Goal: Complete application form

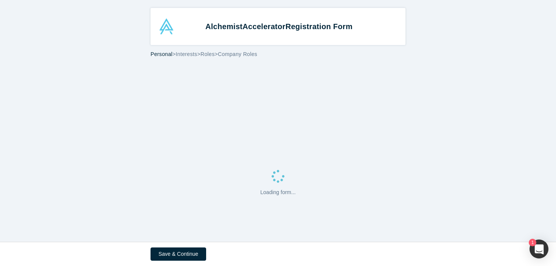
select select "US"
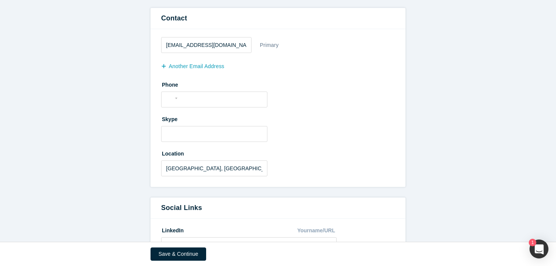
scroll to position [231, 0]
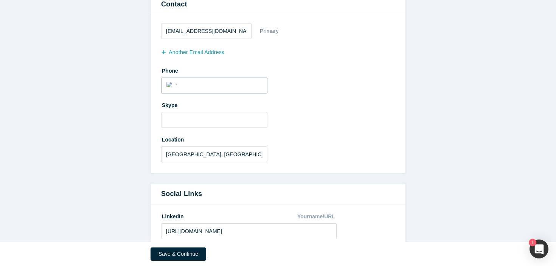
click at [227, 81] on input "tel" at bounding box center [221, 84] width 83 height 11
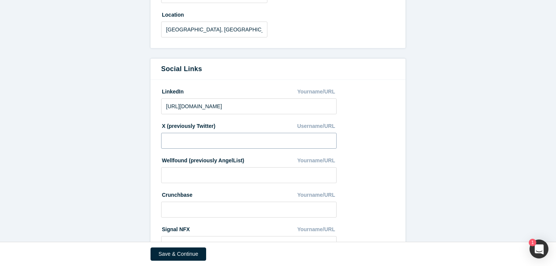
scroll to position [407, 0]
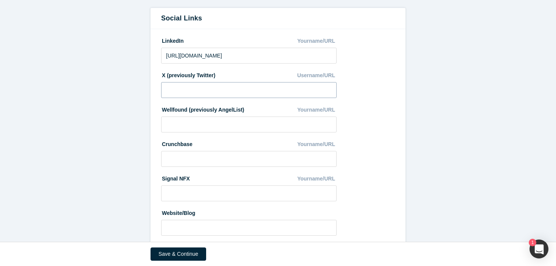
type input "[PHONE_NUMBER]"
click at [236, 92] on input at bounding box center [249, 90] width 176 height 16
click at [166, 91] on input "shelbyh_ai" at bounding box center [249, 90] width 176 height 16
type input "@shelbyh_ai"
click at [380, 83] on fieldset "LinkedIn Yourname/URL [URL][DOMAIN_NAME] X (previously Twitter) Username/URL @s…" at bounding box center [278, 137] width 234 height 207
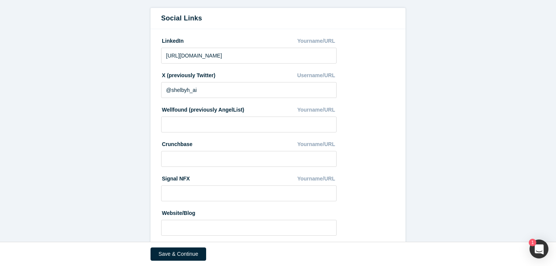
scroll to position [422, 0]
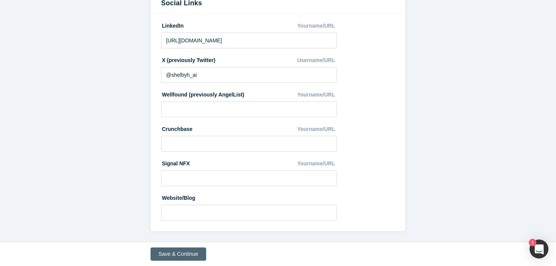
click at [175, 255] on button "Save & Continue" at bounding box center [179, 254] width 56 height 13
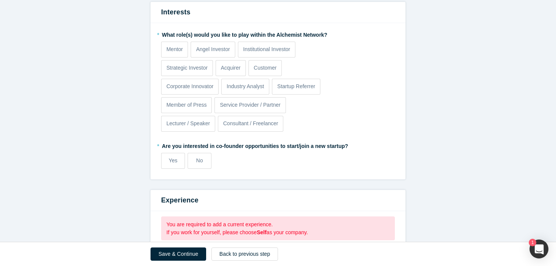
scroll to position [279, 0]
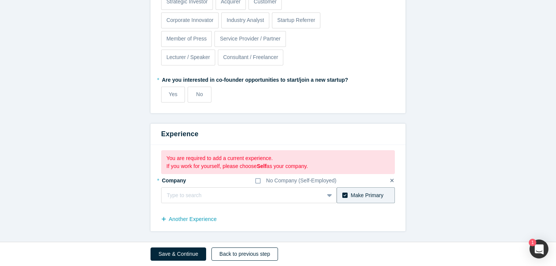
click at [231, 251] on button "Back to previous step" at bounding box center [245, 254] width 67 height 13
select select "US"
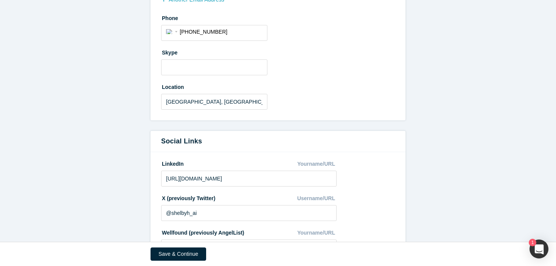
scroll to position [422, 0]
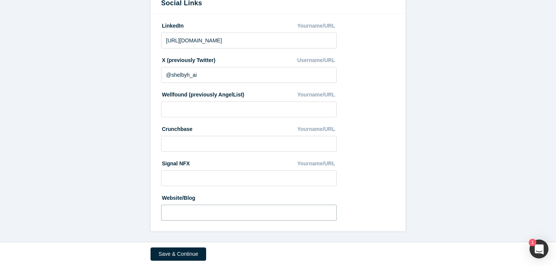
click at [227, 210] on input at bounding box center [249, 213] width 176 height 16
type input "s"
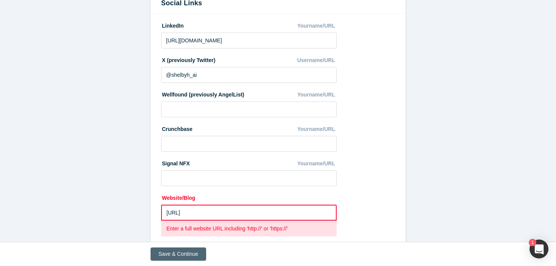
click at [191, 251] on button "Save & Continue" at bounding box center [179, 254] width 56 height 13
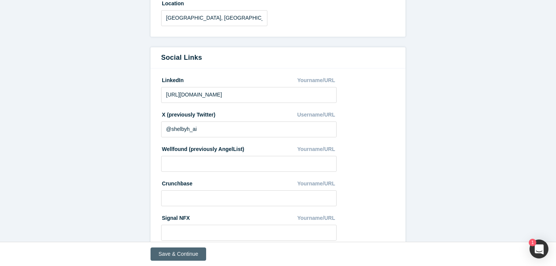
scroll to position [0, 0]
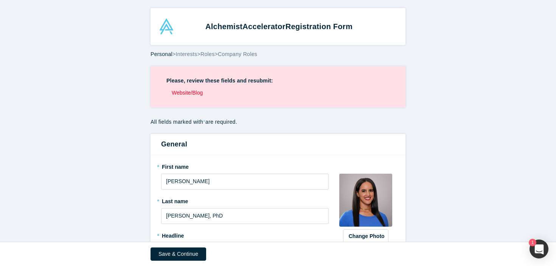
click at [197, 93] on li "Website/Blog" at bounding box center [281, 93] width 218 height 8
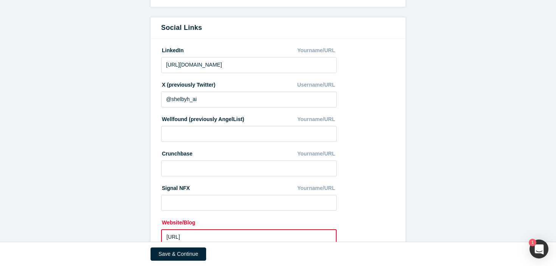
scroll to position [492, 0]
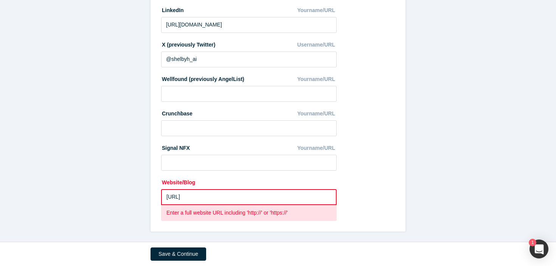
click at [207, 195] on input "[URL]" at bounding box center [249, 197] width 176 height 16
click at [168, 196] on input "[URL]" at bounding box center [249, 197] width 176 height 16
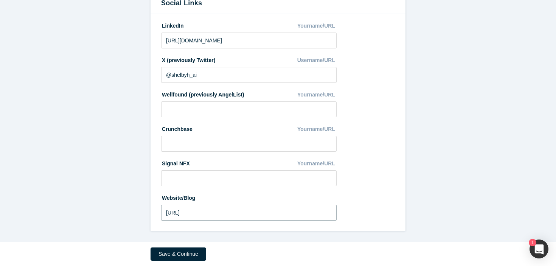
click at [182, 210] on input "[URL]" at bounding box center [249, 213] width 176 height 16
type input "[URL]"
click at [256, 213] on input "[URL]" at bounding box center [249, 213] width 176 height 16
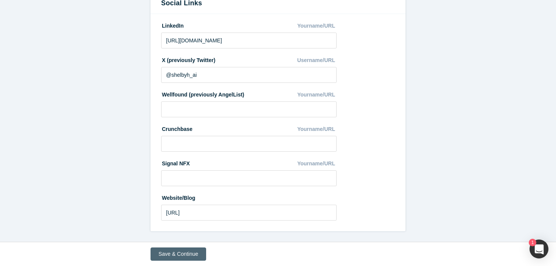
click at [198, 248] on button "Save & Continue" at bounding box center [179, 254] width 56 height 13
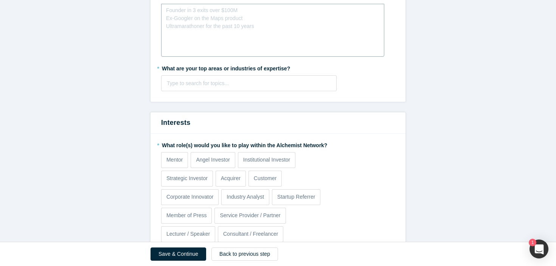
scroll to position [153, 0]
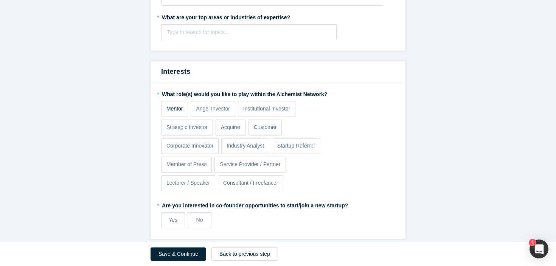
click at [179, 114] on label "Mentor" at bounding box center [174, 109] width 27 height 16
click at [0, 0] on input "Mentor" at bounding box center [0, 0] width 0 height 0
click at [209, 109] on p "Angel Investor" at bounding box center [213, 109] width 34 height 8
click at [220, 112] on p "Angel Investor" at bounding box center [213, 109] width 34 height 8
click at [0, 0] on input "Angel Investor" at bounding box center [0, 0] width 0 height 0
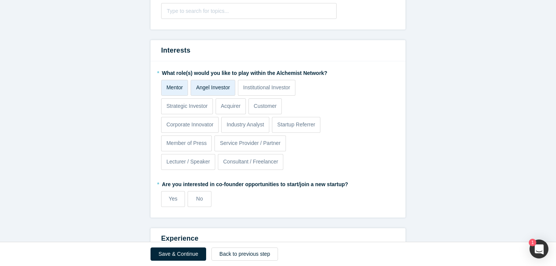
scroll to position [178, 0]
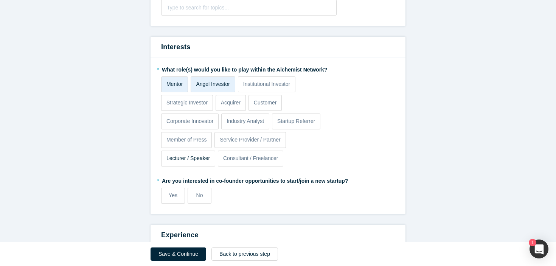
click at [201, 159] on p "Lecturer / Speaker" at bounding box center [189, 158] width 44 height 8
click at [0, 0] on input "Lecturer / Speaker" at bounding box center [0, 0] width 0 height 0
click at [203, 198] on label "No" at bounding box center [200, 196] width 24 height 16
click at [0, 0] on input "No" at bounding box center [0, 0] width 0 height 0
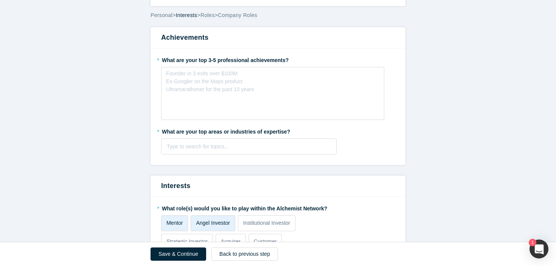
scroll to position [0, 0]
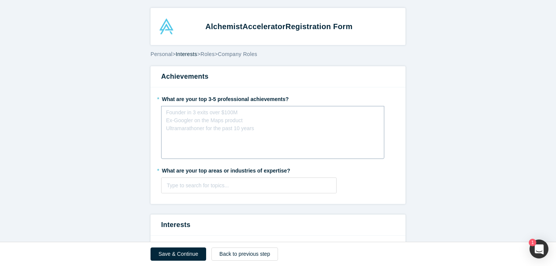
click at [246, 126] on div "Founder in 3 exits over $100M Ex-Googler on the Maps product Ultramarathoner fo…" at bounding box center [210, 121] width 88 height 24
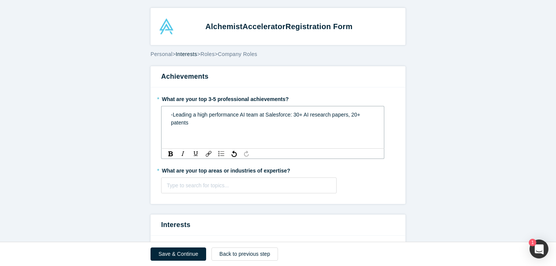
click at [358, 117] on span "-Leading a high performance AI team at Salesforce: 30+ AI research papers, 20+ …" at bounding box center [266, 119] width 191 height 14
click at [364, 117] on div "-Leading a high performance AI team at Salesforce: 30+ AI research papers, 20+ …" at bounding box center [273, 119] width 204 height 16
click at [322, 121] on div "-Leading a high performance AI team at Salesforce: 30+ AI research papers, 20+ …" at bounding box center [273, 119] width 204 height 16
drag, startPoint x: 207, startPoint y: 123, endPoint x: 193, endPoint y: 124, distance: 14.4
click at [193, 124] on span "-Leading a high performance AI team at Salesforce: 30+ AI research papers, 20+ …" at bounding box center [269, 119] width 197 height 14
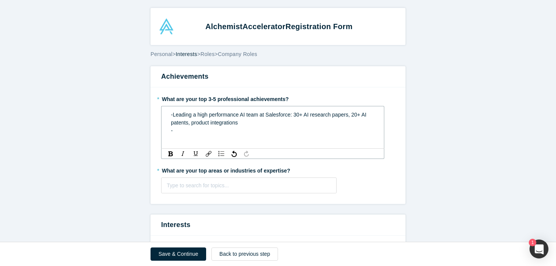
click at [243, 135] on div "-Leading a high performance AI team at Salesforce: 30+ AI research papers, 20+ …" at bounding box center [273, 123] width 213 height 28
drag, startPoint x: 231, startPoint y: 132, endPoint x: 174, endPoint y: 132, distance: 56.4
click at [174, 132] on div "-Well-known AI speaker" at bounding box center [273, 131] width 204 height 8
click at [285, 134] on span "-Known technical speaker - spoken at 30+ conferences" at bounding box center [235, 131] width 129 height 6
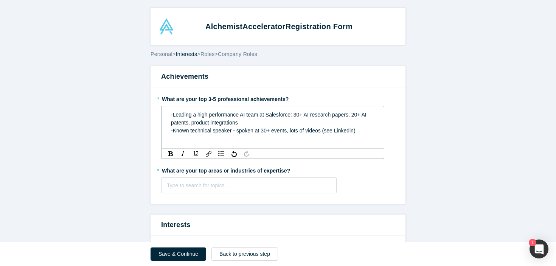
click at [234, 130] on span "-Known technical speaker - spoken at 30+ events, lots of videos (see Linkedin)" at bounding box center [263, 131] width 185 height 6
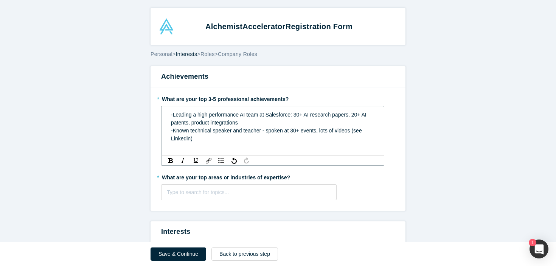
click at [203, 144] on div "rdw-editor" at bounding box center [273, 147] width 204 height 8
click at [213, 147] on div "rdw-editor" at bounding box center [273, 147] width 204 height 8
click at [302, 132] on span "-Known technical speaker and teacher - spoken at 30+ events, lots of videos (se…" at bounding box center [267, 135] width 193 height 14
click at [324, 133] on span "-Known technical speaker and teacher - spoken at 30+ AI events, lots of videos …" at bounding box center [270, 135] width 199 height 14
click at [302, 143] on div "-" at bounding box center [273, 147] width 204 height 8
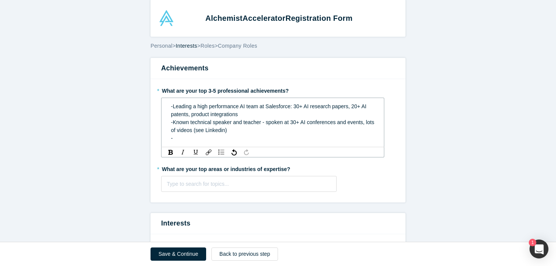
scroll to position [16, 0]
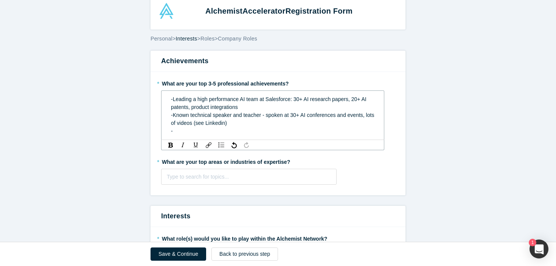
click at [190, 125] on span "-Known technical speaker and teacher - spoken at 30+ AI conferences and events,…" at bounding box center [273, 119] width 205 height 14
click at [200, 126] on div "-Known technical speaker and teacher - spoken at 30+ AI conferences and events,…" at bounding box center [273, 119] width 204 height 16
click at [203, 130] on div "-" at bounding box center [273, 131] width 204 height 8
click at [243, 123] on div "-Known technical speaker and teacher - spoken at 30+ AI conferences and events,…" at bounding box center [273, 119] width 204 height 16
drag, startPoint x: 335, startPoint y: 123, endPoint x: 263, endPoint y: 124, distance: 71.9
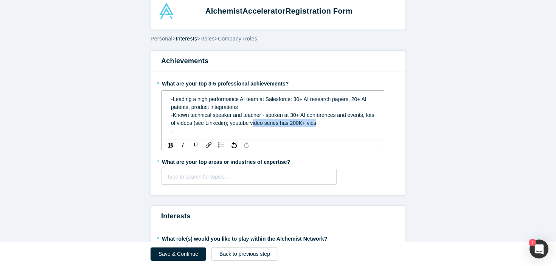
click at [263, 124] on div "-Known technical speaker and teacher - spoken at 30+ AI conferences and events,…" at bounding box center [273, 119] width 204 height 16
click at [239, 126] on div "-Known technical speaker and teacher - spoken at 30+ AI conferences and events,…" at bounding box center [273, 119] width 204 height 16
click at [315, 123] on span "-Known technical speaker and teacher - spoken at 30+ AI conferences and events,…" at bounding box center [273, 119] width 205 height 14
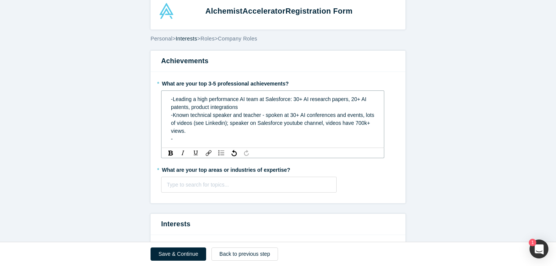
click at [293, 135] on div "-" at bounding box center [273, 139] width 204 height 8
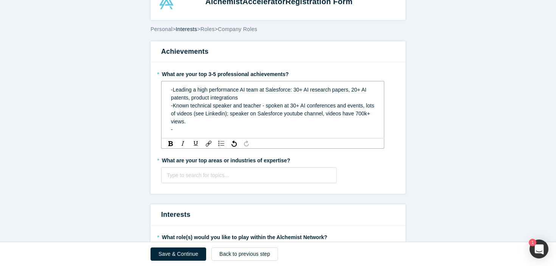
scroll to position [35, 0]
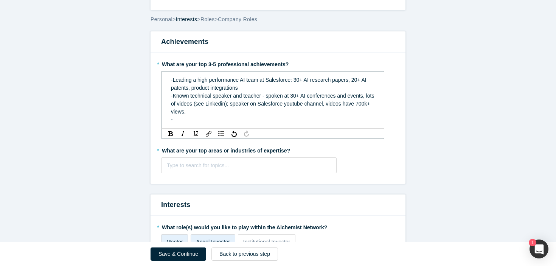
click at [208, 118] on div "-" at bounding box center [273, 120] width 204 height 8
click at [352, 107] on span "-Known technical speaker and teacher - spoken at 30+ AI conferences and events,…" at bounding box center [273, 104] width 205 height 22
click at [320, 120] on div "-" at bounding box center [273, 120] width 204 height 8
click at [202, 105] on span "-Known technical speaker and teacher - spoken at 30+ AI conferences and events,…" at bounding box center [273, 104] width 205 height 22
click at [193, 105] on span "-Known technical speaker and teacher - spoken at 30+ AI conferences and events,…" at bounding box center [273, 104] width 205 height 22
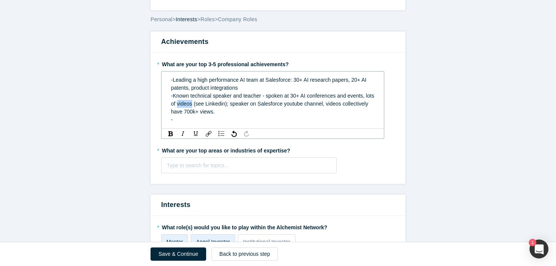
click at [193, 105] on span "-Known technical speaker and teacher - spoken at 30+ AI conferences and events,…" at bounding box center [273, 104] width 205 height 22
click at [217, 119] on div "-" at bounding box center [273, 120] width 204 height 8
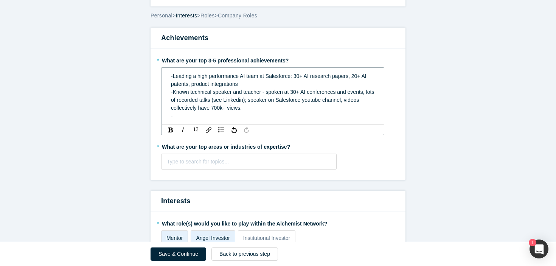
scroll to position [33, 0]
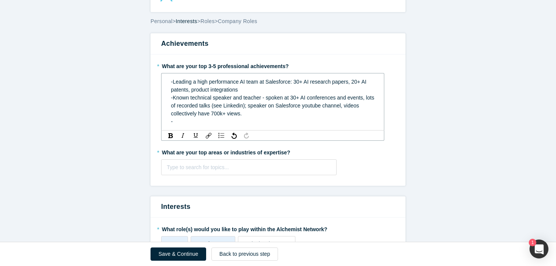
click at [201, 125] on div "-" at bounding box center [273, 122] width 204 height 8
click at [173, 83] on span "-Leading a high performance AI team at Salesforce: 30+ AI research papers, 20+ …" at bounding box center [269, 86] width 197 height 14
drag, startPoint x: 255, startPoint y: 83, endPoint x: 229, endPoint y: 83, distance: 26.1
click at [229, 83] on span "-Deep technical builder now leading a high performance AI team at Salesforce: 3…" at bounding box center [272, 86] width 202 height 14
click at [220, 117] on div "-Known technical speaker and teacher - spoken at 30+ AI conferences and events,…" at bounding box center [273, 106] width 204 height 24
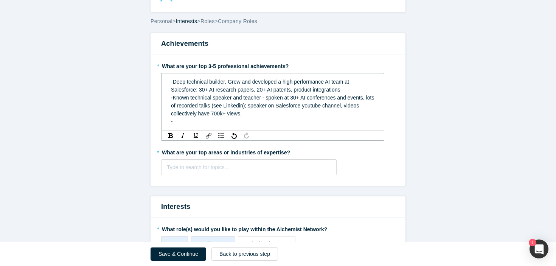
click at [215, 123] on div "-" at bounding box center [273, 122] width 204 height 8
click at [248, 123] on div "-" at bounding box center [273, 122] width 204 height 8
click at [254, 107] on span "-Known technical speaker and teacher - spoken at 30+ AI conferences and events,…" at bounding box center [273, 106] width 205 height 22
drag, startPoint x: 285, startPoint y: 107, endPoint x: 260, endPoint y: 107, distance: 25.0
click at [260, 107] on span "-Known technical speaker and teacher - spoken at 30+ AI conferences and events,…" at bounding box center [273, 106] width 205 height 22
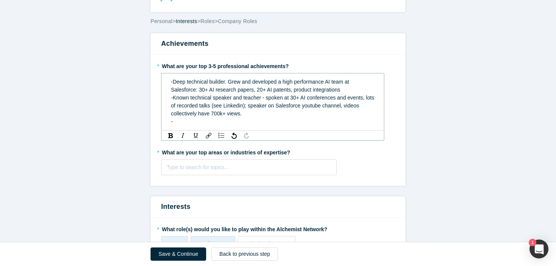
click at [226, 126] on div "-Deep technical builder. Grew and developed a high performance AI team at Sales…" at bounding box center [273, 102] width 213 height 52
click at [226, 83] on span "-Deep technical builder. Grew and developed a high performance AI team at Sales…" at bounding box center [261, 86] width 180 height 14
drag, startPoint x: 291, startPoint y: 83, endPoint x: 280, endPoint y: 83, distance: 11.0
click at [280, 83] on span "-Deep technical builder w/PhD in ML theory; Grew and developed a high performan…" at bounding box center [272, 86] width 202 height 14
click at [225, 83] on span "-Deep technical builder w/PhD in ML theory; gewand developed a high performance…" at bounding box center [273, 86] width 204 height 14
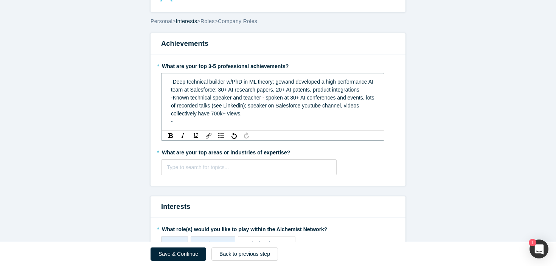
click at [228, 84] on span "-Deep technical builder w/PhD in ML theory; gewand developed a high performance…" at bounding box center [273, 86] width 204 height 14
click at [272, 83] on span "-Deep technical builder w/PhD in ML theory; gewand developed a high performance…" at bounding box center [273, 86] width 204 height 14
click at [274, 83] on span "-Deep technical builder w/PhD in ML theory; gewand developed a high performance…" at bounding box center [273, 86] width 204 height 14
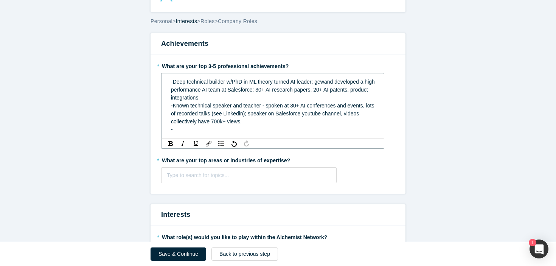
click at [320, 82] on span "-Deep technical builder w/PhD in ML theory turned AI leader; gewand developed a…" at bounding box center [274, 90] width 206 height 22
click at [365, 83] on span "-Deep technical builder w/PhD in ML theory turned AI leader; [PERSON_NAME] and …" at bounding box center [271, 90] width 201 height 22
click at [239, 96] on div "-Deep technical builder w/PhD in ML theory turned AI leader; [PERSON_NAME] and …" at bounding box center [273, 90] width 204 height 24
drag, startPoint x: 369, startPoint y: 81, endPoint x: 332, endPoint y: 82, distance: 37.9
click at [332, 82] on span "-Deep technical builder w/PhD in ML theory turned AI leader; [PERSON_NAME] and …" at bounding box center [271, 90] width 201 height 22
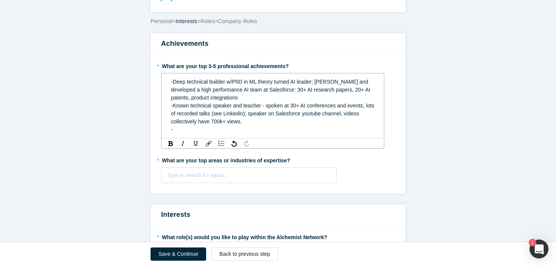
click at [317, 103] on span "-Known technical speaker and teacher - spoken at 30+ AI conferences and events,…" at bounding box center [273, 114] width 205 height 22
drag, startPoint x: 366, startPoint y: 83, endPoint x: 328, endPoint y: 84, distance: 38.2
click at [328, 84] on span "-Deep technical builder w/PhD in ML theory turned AI leader; [PERSON_NAME] and …" at bounding box center [271, 90] width 201 height 22
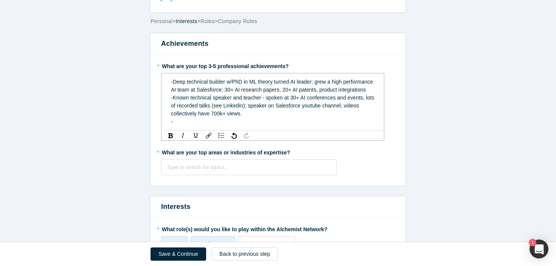
click at [298, 94] on div "-Deep technical builder w/PhD in ML theory turned AI leader; grew a high perfor…" at bounding box center [273, 86] width 204 height 16
click at [292, 94] on div "-Deep technical builder w/PhD in ML theory turned AI leader; grew a high perfor…" at bounding box center [273, 86] width 204 height 16
click at [214, 83] on span "-Deep technical builder w/PhD in ML theory turned AI leader; grew a high perfor…" at bounding box center [272, 86] width 203 height 14
drag, startPoint x: 312, startPoint y: 83, endPoint x: 275, endPoint y: 83, distance: 37.1
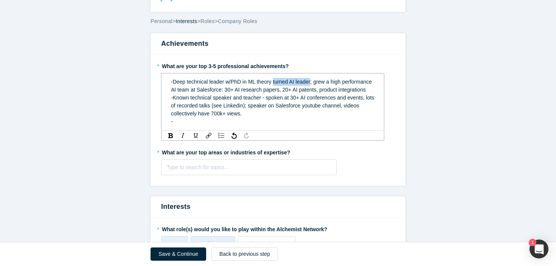
click at [275, 83] on span "-Deep technical leader w/PhD in ML theory turned AI leader; grew a high perform…" at bounding box center [272, 86] width 202 height 14
click at [279, 98] on span "-Known technical speaker and teacher - spoken at 30+ AI conferences and events,…" at bounding box center [273, 106] width 205 height 22
click at [266, 113] on div "-Known technical speaker and teacher - spoken at 30+ AI conferences and events,…" at bounding box center [273, 106] width 204 height 24
click at [224, 122] on div "-" at bounding box center [273, 122] width 204 height 8
click at [292, 83] on span "-Deep technical leader w/PhD in ML theory; grew a high performance AI team at S…" at bounding box center [265, 86] width 189 height 14
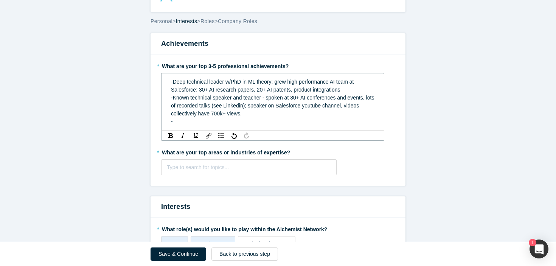
click at [241, 123] on div "-" at bounding box center [273, 122] width 204 height 8
click at [246, 114] on div "-Known technical speaker and teacher - spoken at 30+ AI conferences and events,…" at bounding box center [273, 106] width 204 height 24
click at [286, 114] on span "-Known technical speaker and teacher - spoken at 30+ AI conferences and events,…" at bounding box center [273, 106] width 205 height 22
click at [366, 113] on div "-Known technical speaker and teacher - spoken at 30+ AI conferences and events,…" at bounding box center [273, 106] width 204 height 24
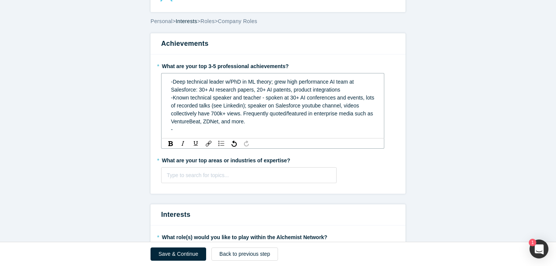
click at [330, 126] on div "-" at bounding box center [273, 130] width 204 height 8
click at [266, 131] on div "-" at bounding box center [273, 130] width 204 height 8
click at [341, 115] on span "-Known technical speaker and teacher - spoken at 30+ AI conferences and events,…" at bounding box center [273, 110] width 205 height 30
click at [209, 84] on span "-Deep technical leader w/PhD in ML theory; grew high performance AI team at Sal…" at bounding box center [263, 86] width 184 height 14
click at [208, 132] on div "-" at bounding box center [273, 130] width 204 height 8
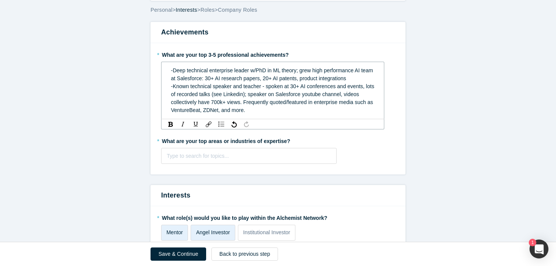
scroll to position [67, 0]
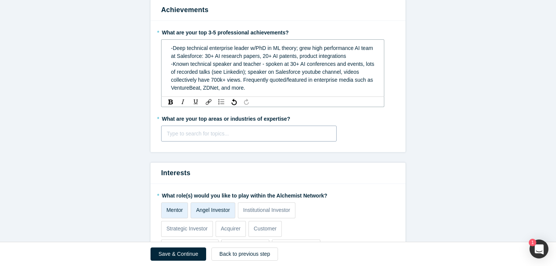
click at [216, 136] on div "Type to search for topics..." at bounding box center [249, 134] width 176 height 16
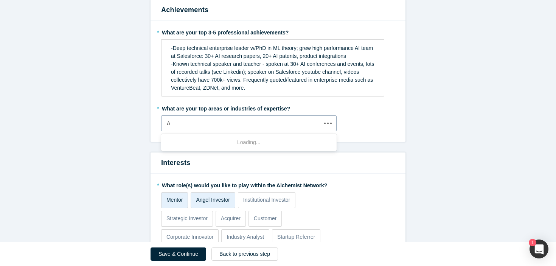
type input "AI"
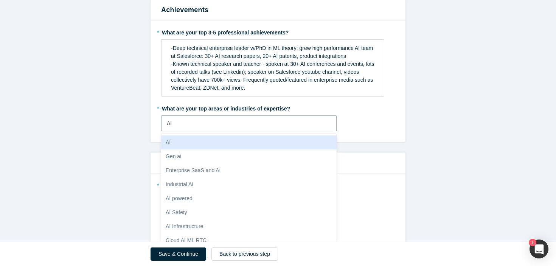
click at [209, 140] on div "AI" at bounding box center [249, 142] width 176 height 14
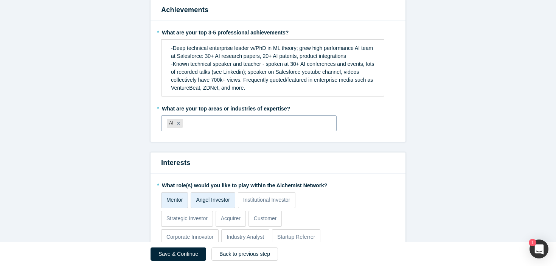
click at [217, 124] on div at bounding box center [257, 123] width 146 height 9
type input "gen ai"
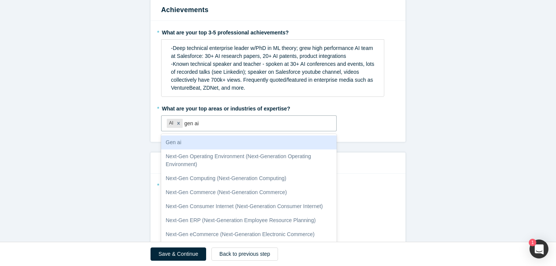
click at [207, 146] on div "Gen ai" at bounding box center [249, 142] width 176 height 14
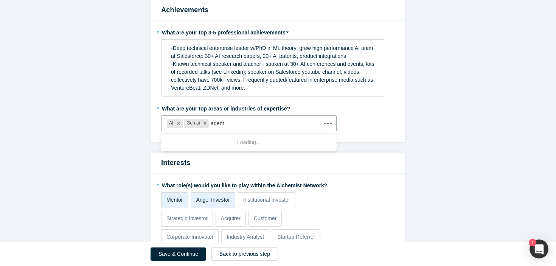
type input "agents"
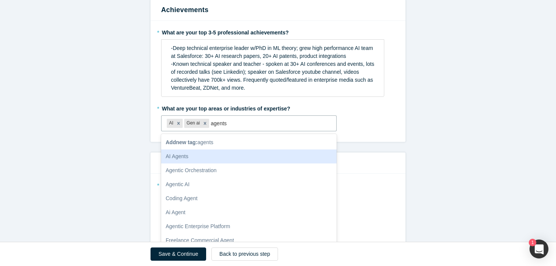
click at [206, 153] on div "AI Agents" at bounding box center [249, 156] width 176 height 14
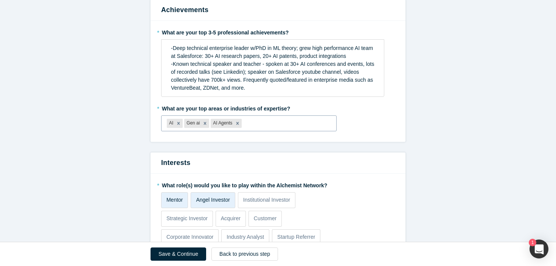
click at [255, 126] on div at bounding box center [286, 123] width 87 height 9
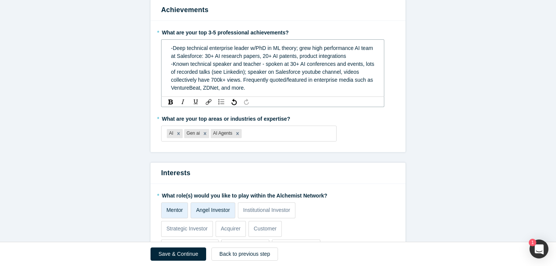
click at [264, 93] on div "-Deep technical enterprise leader w/PhD in ML theory; grew high performance AI …" at bounding box center [273, 68] width 213 height 52
click at [249, 129] on div "AI Gen ai AI Agents" at bounding box center [249, 134] width 175 height 12
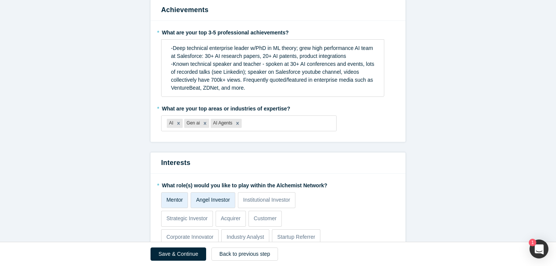
click at [347, 98] on fieldset "* What are your top 3-5 professional achievements? -Deep technical enterprise l…" at bounding box center [278, 81] width 234 height 111
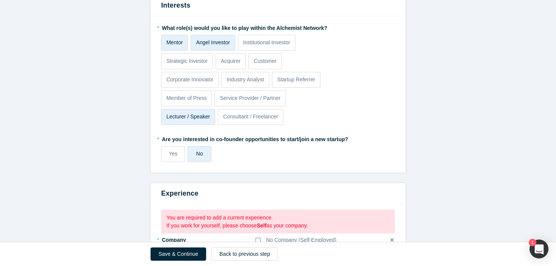
scroll to position [283, 0]
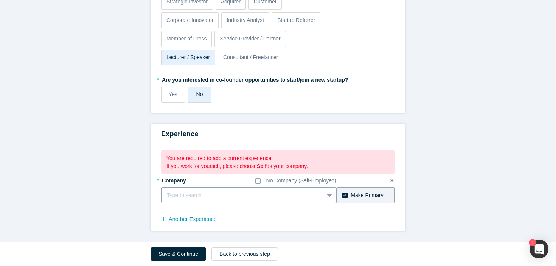
click at [248, 192] on div at bounding box center [243, 195] width 152 height 9
type input "salesforce"
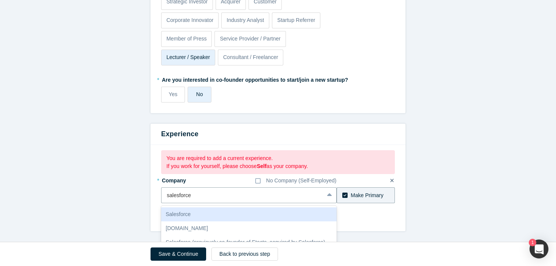
click at [251, 210] on div "Salesforce" at bounding box center [249, 214] width 176 height 14
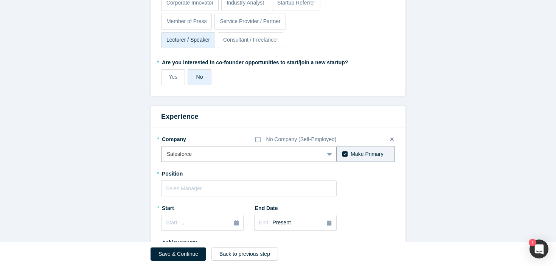
scroll to position [328, 0]
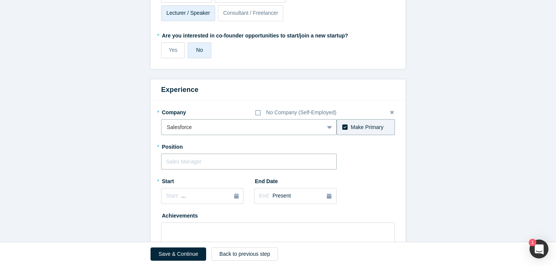
click at [280, 154] on input "text" at bounding box center [249, 162] width 176 height 16
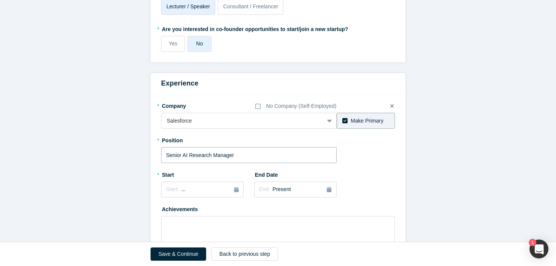
scroll to position [348, 0]
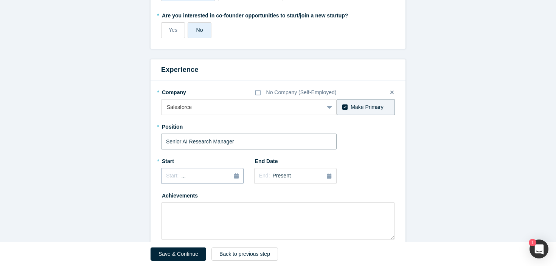
type input "Senior AI Research Manager"
click at [217, 175] on div "Start: ..." at bounding box center [202, 176] width 73 height 8
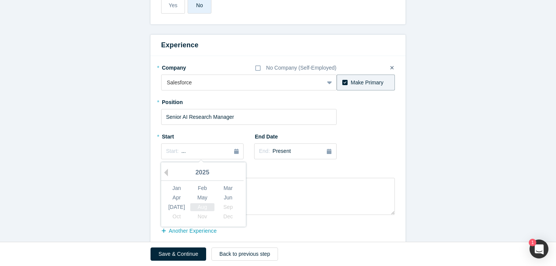
click at [204, 207] on div "Aug" at bounding box center [202, 207] width 24 height 8
click at [226, 152] on div "Start: [DATE]" at bounding box center [202, 152] width 73 height 8
click at [206, 170] on div "2025" at bounding box center [202, 173] width 83 height 16
click at [168, 176] on button "Previous Year" at bounding box center [164, 173] width 8 height 8
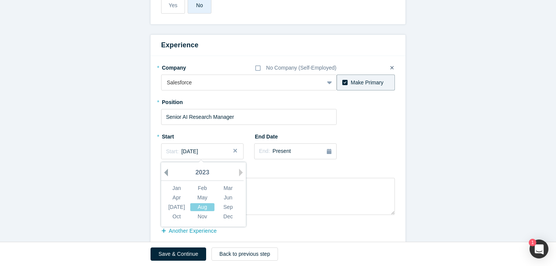
click at [168, 176] on button "Previous Year" at bounding box center [164, 173] width 8 height 8
click at [206, 209] on div "Aug" at bounding box center [202, 207] width 24 height 8
click at [291, 154] on div "End: Present" at bounding box center [295, 151] width 73 height 8
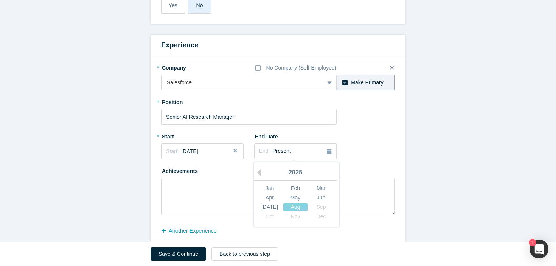
click at [366, 150] on div "* Company No Company (Self-Employed) Salesforce To pick up a draggable item, pr…" at bounding box center [278, 138] width 234 height 154
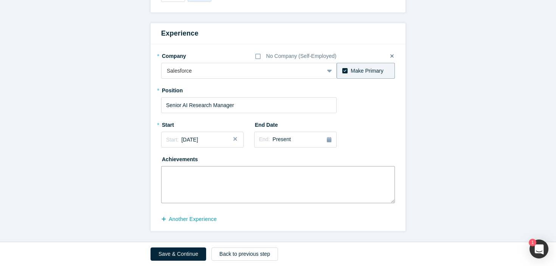
click at [307, 167] on textarea at bounding box center [278, 184] width 234 height 37
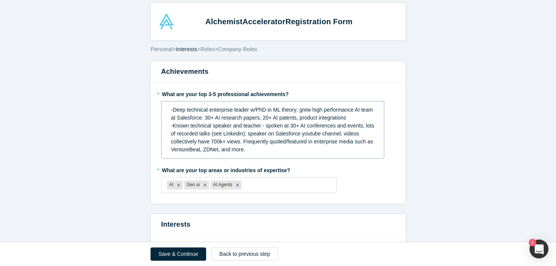
scroll to position [3, 0]
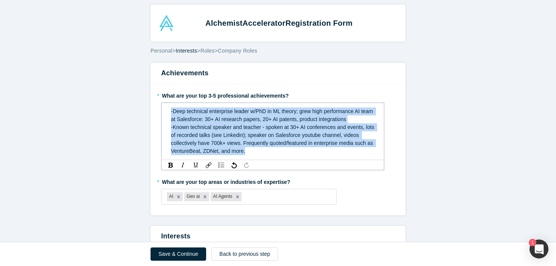
drag, startPoint x: 266, startPoint y: 152, endPoint x: 166, endPoint y: 109, distance: 109.7
click at [166, 109] on div "-Deep technical enterprise leader w/PhD in ML theory; grew high performance AI …" at bounding box center [272, 132] width 223 height 58
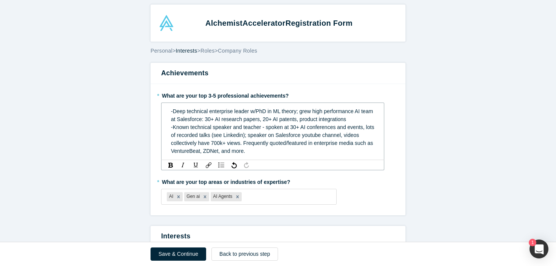
click at [217, 132] on span "-Known technical speaker and teacher - spoken at 30+ AI conferences and events,…" at bounding box center [273, 139] width 205 height 30
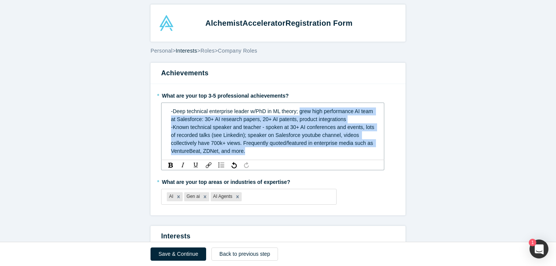
drag, startPoint x: 251, startPoint y: 152, endPoint x: 301, endPoint y: 113, distance: 63.7
click at [301, 113] on div "-Deep technical enterprise leader w/PhD in ML theory; grew high performance AI …" at bounding box center [273, 131] width 204 height 48
copy div "grew high performance AI team at Salesforce: 30+ AI research papers, 20+ AI pat…"
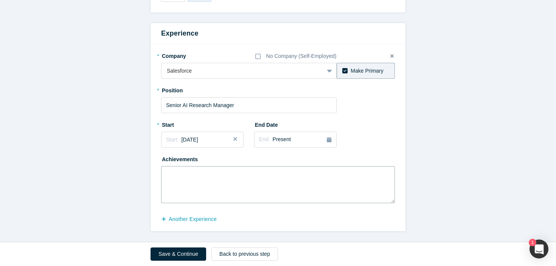
click at [220, 178] on textarea at bounding box center [278, 184] width 234 height 37
paste textarea "grew high performance AI team at Salesforce: 30+ AI research papers, 20+ AI pat…"
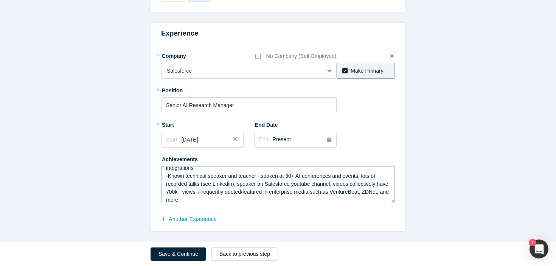
scroll to position [0, 0]
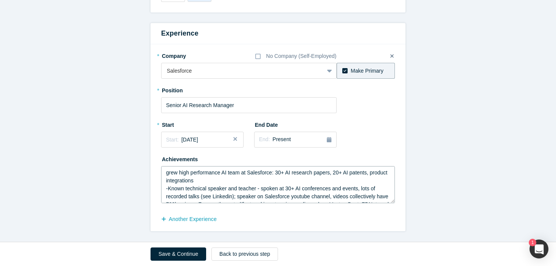
click at [167, 174] on textarea "grew high performance AI team at Salesforce: 30+ AI research papers, 20+ AI pat…" at bounding box center [278, 184] width 234 height 37
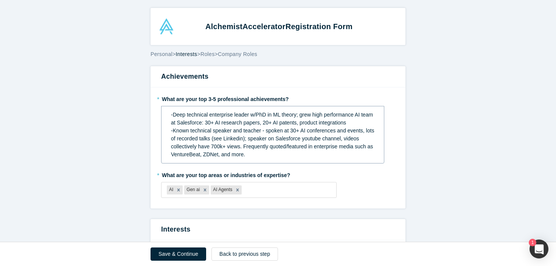
click at [252, 151] on div "-Known technical speaker and teacher - spoken at 30+ AI conferences and events,…" at bounding box center [273, 143] width 204 height 32
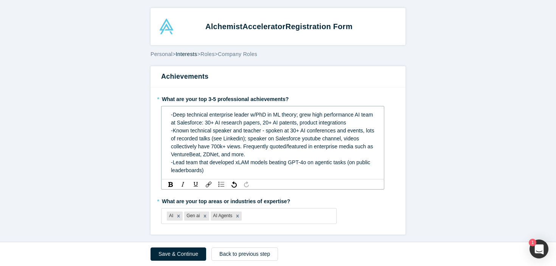
click at [244, 168] on div "-Lead team that developed xLAM models beating GPT-4o on agentic tasks (on publi…" at bounding box center [273, 167] width 204 height 16
click at [243, 173] on div "-Lead team that developed xLAM models beating GPT-4o on agentic tasks (on publi…" at bounding box center [273, 167] width 204 height 16
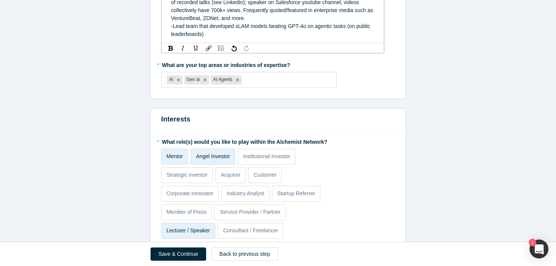
scroll to position [68, 0]
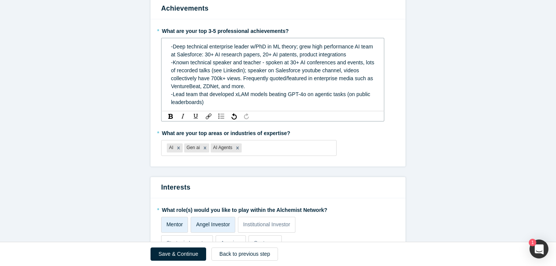
click at [181, 93] on span "-Lead team that developed xLAM models beating GPT-4o on agentic tasks (on publi…" at bounding box center [271, 98] width 201 height 14
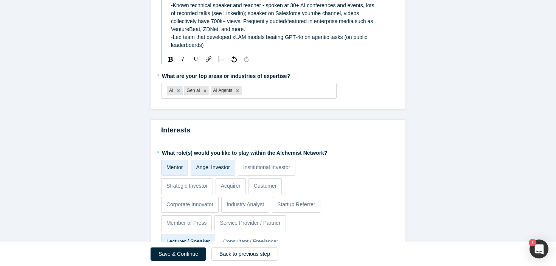
scroll to position [122, 0]
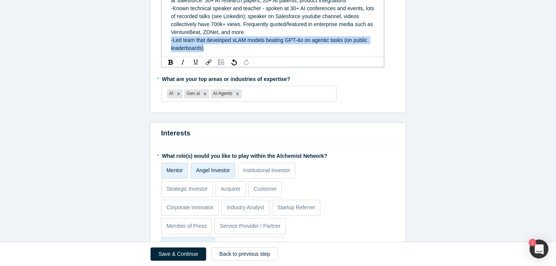
drag, startPoint x: 210, startPoint y: 48, endPoint x: 163, endPoint y: 44, distance: 47.1
click at [163, 44] on div "-Deep technical enterprise leader w/PhD in ML theory; grew high performance AI …" at bounding box center [272, 20] width 223 height 73
copy span "-Led team that developed xLAM models beating GPT-4o on agentic tasks (on public…"
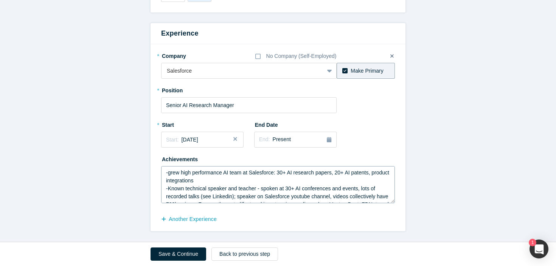
scroll to position [16, 0]
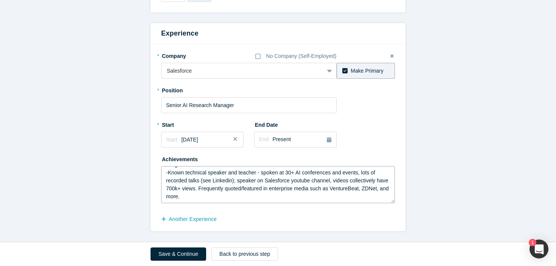
click at [234, 197] on textarea "-grew high performance AI team at Salesforce: 30+ AI research papers, 20+ AI pa…" at bounding box center [278, 184] width 234 height 37
paste textarea "-Led team that developed xLAM models beating GPT-4o on agentic tasks (on public…"
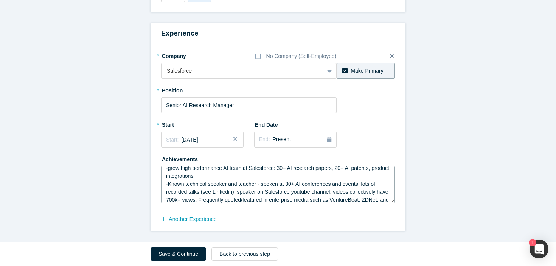
scroll to position [0, 0]
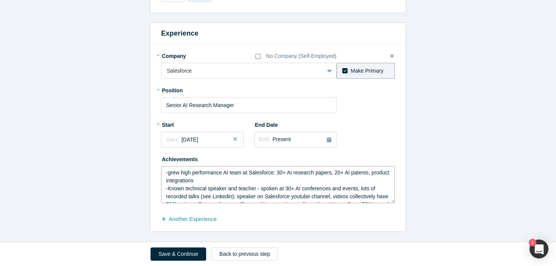
drag, startPoint x: 275, startPoint y: 174, endPoint x: 242, endPoint y: 174, distance: 32.9
click at [242, 174] on textarea "-grew high performance AI team at Salesforce: 30+ AI research papers, 20+ AI pa…" at bounding box center [278, 184] width 234 height 37
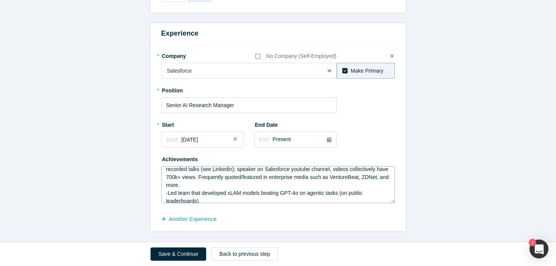
scroll to position [24, 0]
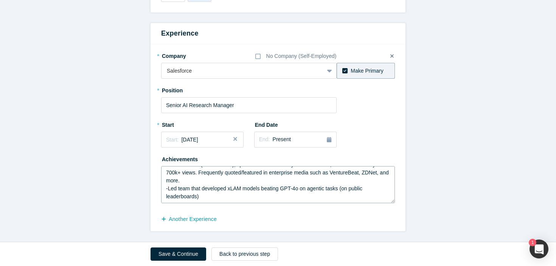
click at [257, 192] on textarea "-grew high performance AI team: 30+ AI research papers, 20+ AI patents, product…" at bounding box center [278, 184] width 234 height 37
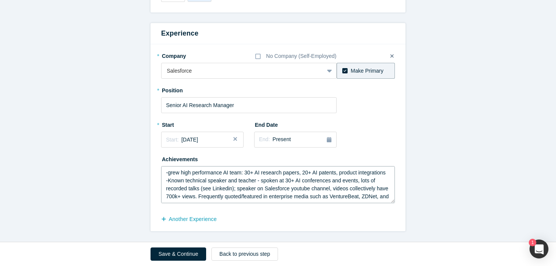
click at [389, 173] on textarea "-grew high performance AI team: 30+ AI research papers, 20+ AI patents, product…" at bounding box center [278, 184] width 234 height 37
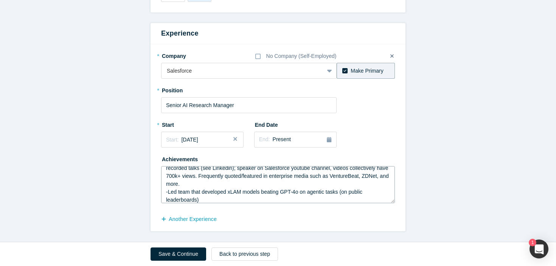
scroll to position [24, 0]
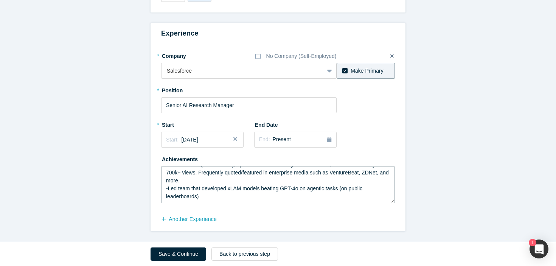
click at [324, 196] on textarea "-grew high performance AI team: 30+ AI research papers, 20+ AI patents, product…" at bounding box center [278, 184] width 234 height 37
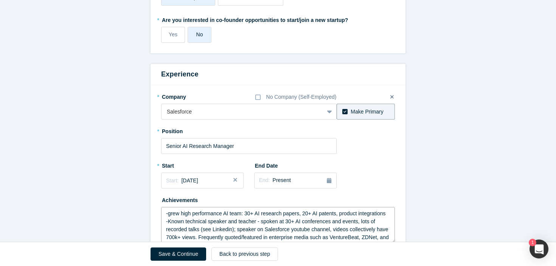
scroll to position [400, 0]
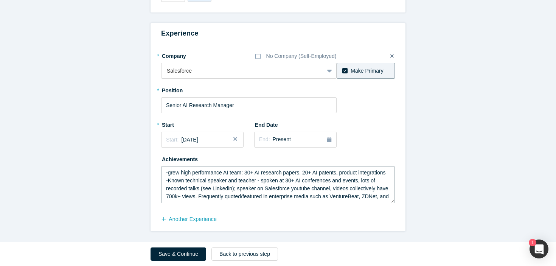
click at [301, 174] on textarea "-grew high performance AI team: 30+ AI research papers, 20+ AI patents, product…" at bounding box center [278, 184] width 234 height 37
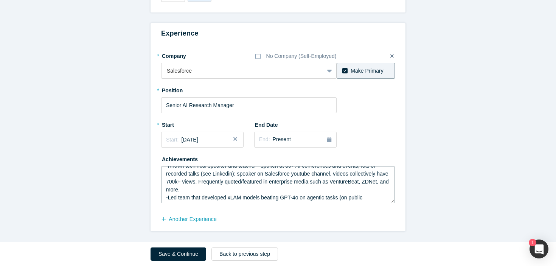
scroll to position [24, 0]
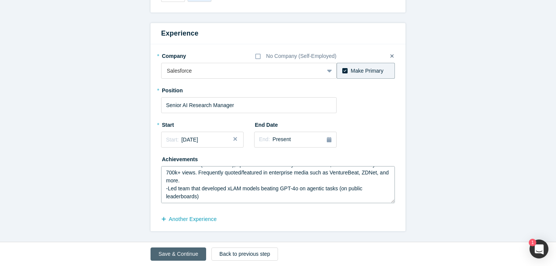
type textarea "-grew high performance AI team: 30+ AI research papers, 20+ AI patents, product…"
click at [190, 253] on button "Save & Continue" at bounding box center [179, 254] width 56 height 13
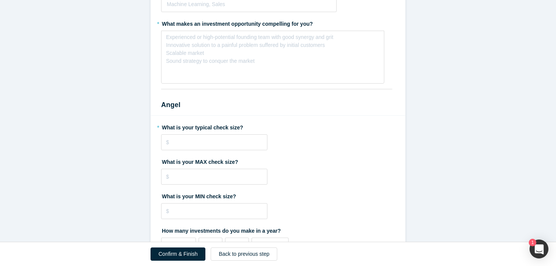
scroll to position [0, 0]
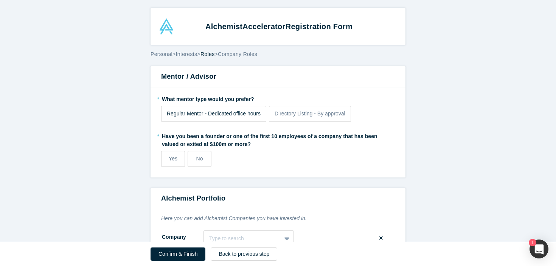
click at [263, 120] on label "Regular Mentor - Dedicated office hours" at bounding box center [213, 114] width 105 height 16
click at [0, 0] on input "Regular Mentor - Dedicated office hours" at bounding box center [0, 0] width 0 height 0
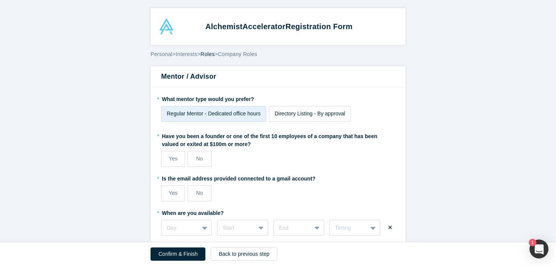
click at [285, 115] on span "Directory Listing - By approval" at bounding box center [310, 114] width 71 height 6
click at [0, 0] on input "Directory Listing - By approval" at bounding box center [0, 0] width 0 height 0
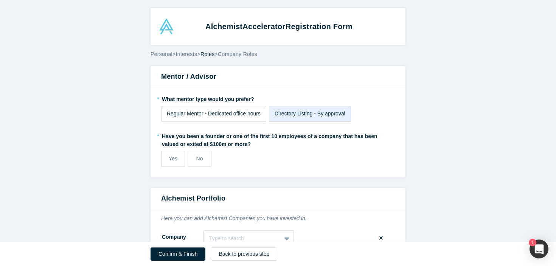
click at [239, 119] on label "Regular Mentor - Dedicated office hours" at bounding box center [213, 114] width 105 height 16
click at [0, 0] on input "Regular Mentor - Dedicated office hours" at bounding box center [0, 0] width 0 height 0
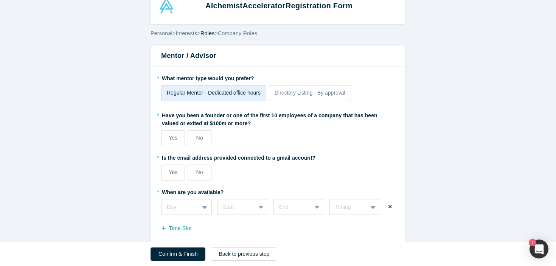
scroll to position [24, 0]
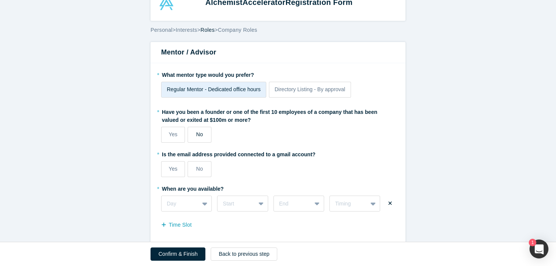
click at [204, 138] on label "No" at bounding box center [200, 135] width 24 height 16
click at [0, 0] on input "No" at bounding box center [0, 0] width 0 height 0
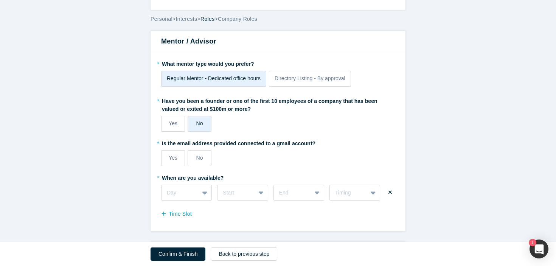
scroll to position [47, 0]
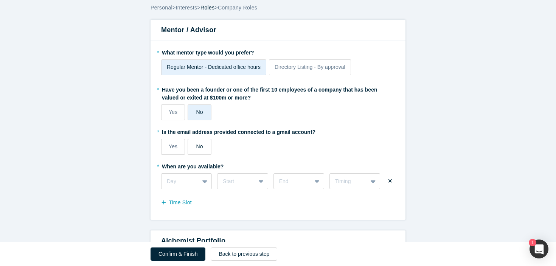
click at [202, 152] on label "No" at bounding box center [200, 147] width 24 height 16
click at [0, 0] on input "No" at bounding box center [0, 0] width 0 height 0
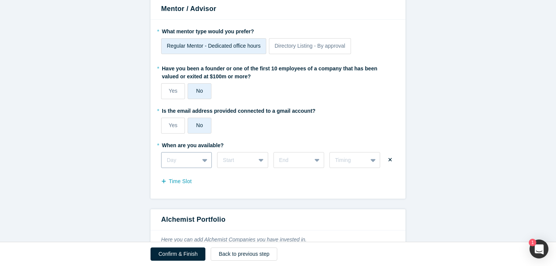
click at [201, 163] on div "Day" at bounding box center [186, 160] width 51 height 16
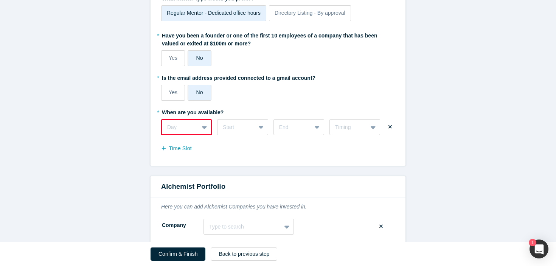
click at [297, 65] on div "Yes No" at bounding box center [249, 58] width 176 height 16
click at [210, 130] on div at bounding box center [205, 127] width 12 height 14
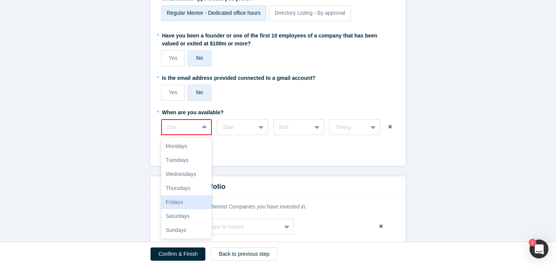
click at [195, 198] on div "Fridays" at bounding box center [186, 202] width 51 height 14
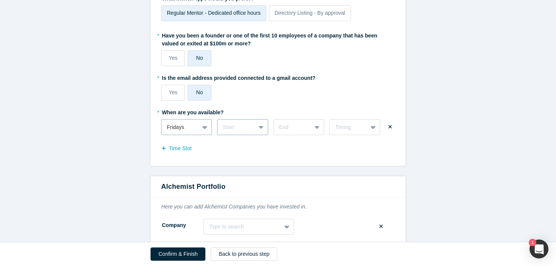
click at [255, 121] on div "Start" at bounding box center [242, 127] width 51 height 16
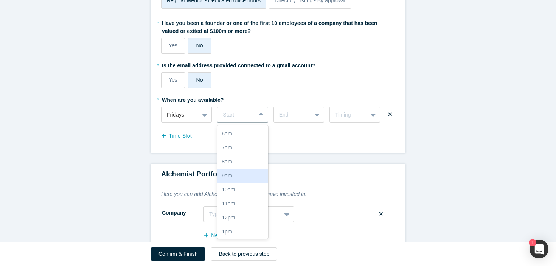
scroll to position [14, 0]
click at [237, 151] on div "8am" at bounding box center [242, 148] width 51 height 14
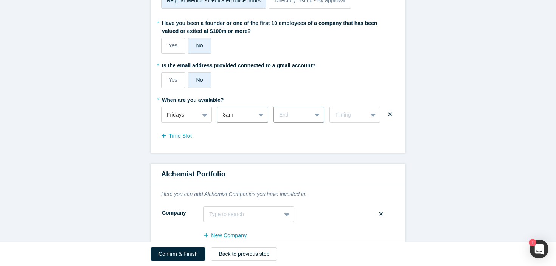
click at [306, 111] on div at bounding box center [292, 114] width 27 height 9
click at [292, 174] on div "9am" at bounding box center [299, 176] width 51 height 14
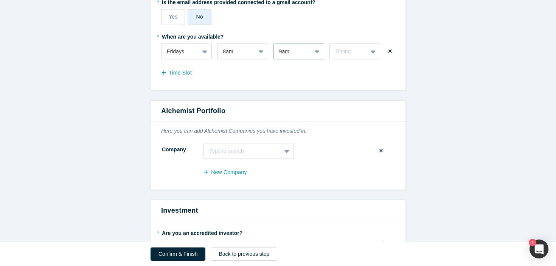
scroll to position [199, 0]
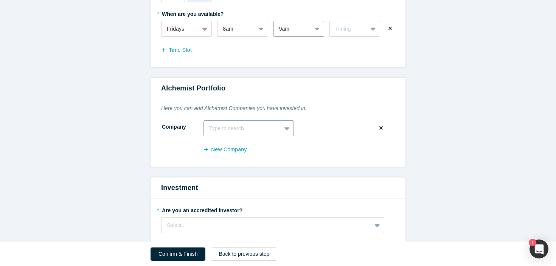
click at [278, 129] on div "Type to search" at bounding box center [249, 128] width 90 height 16
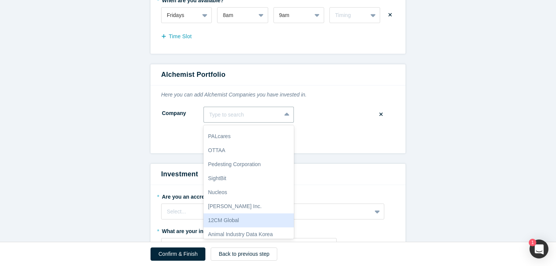
scroll to position [0, 0]
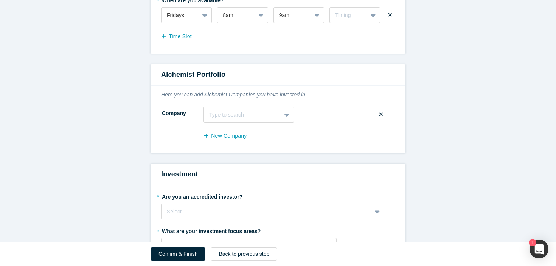
click at [315, 142] on div "New Company" at bounding box center [278, 139] width 234 height 17
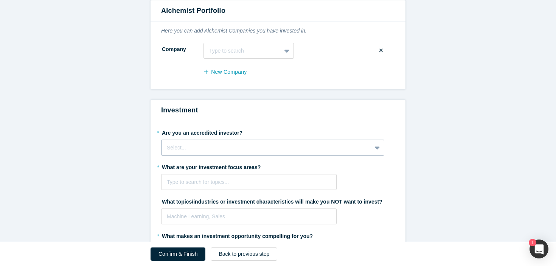
click at [269, 153] on div "Select..." at bounding box center [272, 148] width 223 height 16
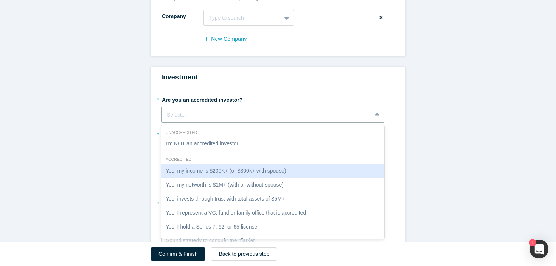
click at [256, 174] on div "Yes, my income is $200K+ (or $300k+ with spouse)" at bounding box center [272, 171] width 223 height 14
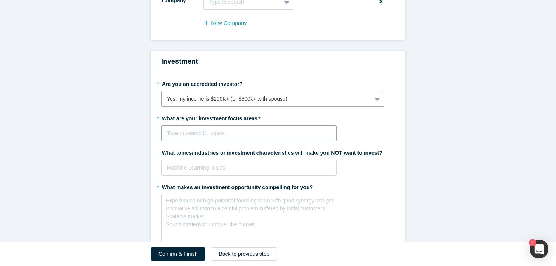
scroll to position [336, 0]
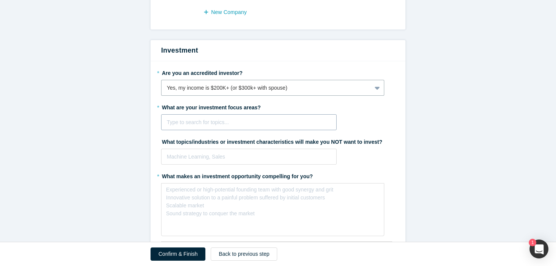
click at [284, 128] on div "Type to search for topics..." at bounding box center [249, 122] width 175 height 12
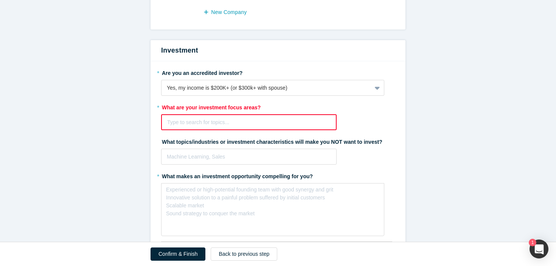
click at [349, 105] on label "* What are your investment focus areas?" at bounding box center [278, 106] width 234 height 11
click at [300, 124] on div at bounding box center [248, 122] width 163 height 9
type input "AI"
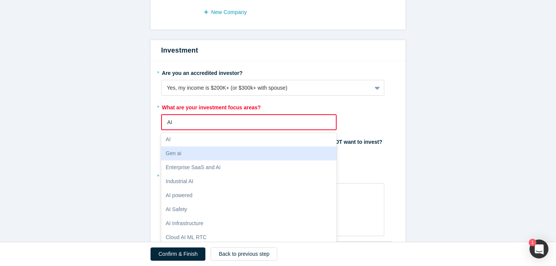
scroll to position [9, 0]
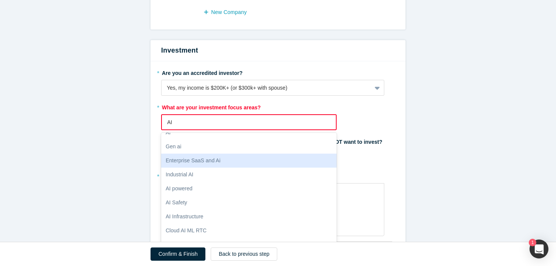
click at [273, 159] on div "Enterprise SaaS and Ai" at bounding box center [249, 161] width 176 height 14
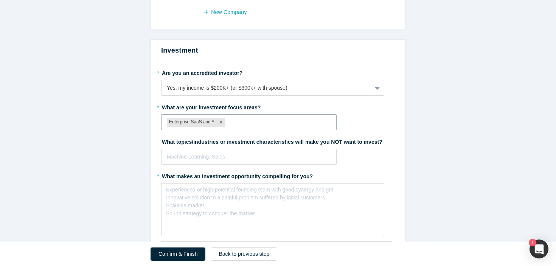
click at [263, 148] on div "What topics/industries or investment characteristics will make you NOT want to …" at bounding box center [278, 149] width 234 height 29
click at [256, 156] on div at bounding box center [249, 156] width 164 height 9
click at [311, 140] on label "What topics/industries or investment characteristics will make you NOT want to …" at bounding box center [278, 140] width 234 height 11
click at [291, 157] on div at bounding box center [249, 156] width 164 height 9
click at [333, 133] on fieldset "* Are you an accredited investor? Yes, my income is $200K+ (or $300k+ with spou…" at bounding box center [278, 154] width 234 height 175
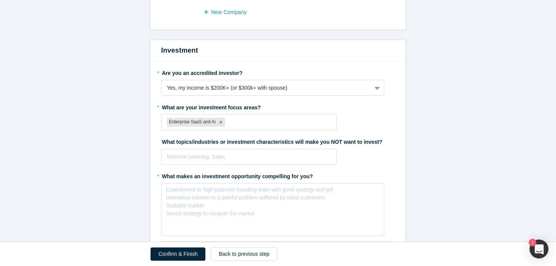
scroll to position [380, 0]
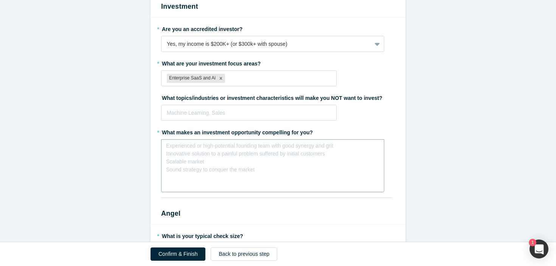
click at [315, 147] on div "rdw-editor" at bounding box center [273, 148] width 204 height 8
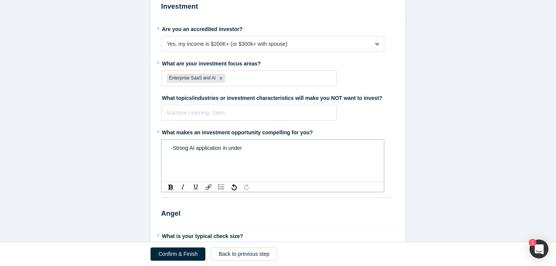
click at [253, 153] on div "-Strong AI application in under" at bounding box center [273, 148] width 213 height 12
drag, startPoint x: 245, startPoint y: 148, endPoint x: 234, endPoint y: 149, distance: 11.8
click at [234, 149] on div "-Strong AI application in under" at bounding box center [273, 148] width 204 height 8
click at [234, 158] on div "-Sound AI methodology" at bounding box center [273, 156] width 204 height 8
click at [223, 162] on div "-" at bounding box center [273, 164] width 204 height 8
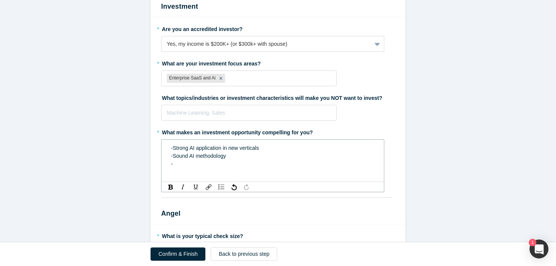
click at [172, 156] on span "-Sound AI methodology" at bounding box center [198, 156] width 55 height 6
click at [188, 167] on div "-" at bounding box center [273, 164] width 204 height 8
drag, startPoint x: 210, startPoint y: 163, endPoint x: 179, endPoint y: 164, distance: 31.8
click at [178, 164] on div "-Founder vibe" at bounding box center [273, 164] width 204 height 8
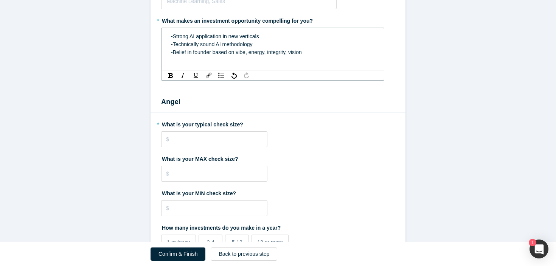
scroll to position [501, 0]
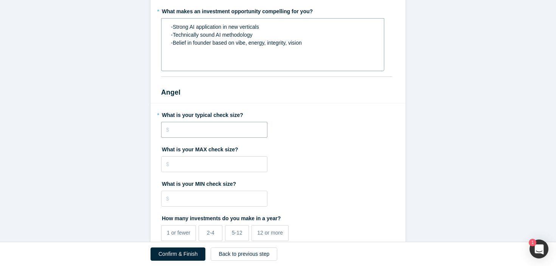
click at [223, 133] on input "tel" at bounding box center [214, 130] width 106 height 16
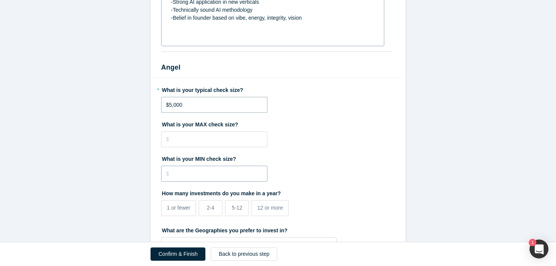
scroll to position [540, 0]
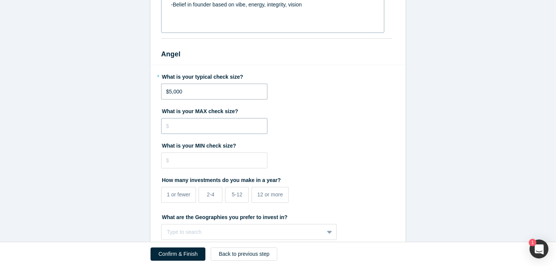
type input "$5,000"
click at [223, 126] on input "tel" at bounding box center [214, 126] width 106 height 16
type input "$10,000"
click at [203, 165] on input "tel" at bounding box center [214, 161] width 106 height 16
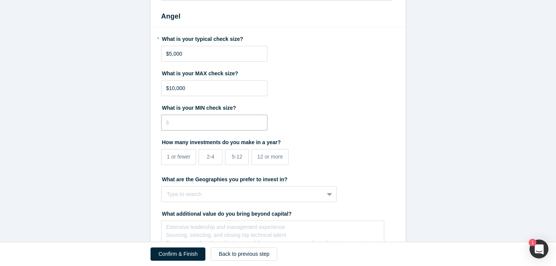
scroll to position [578, 0]
click at [324, 140] on label "How many investments do you make in a year?" at bounding box center [278, 140] width 234 height 11
click at [208, 125] on input "$3,000" at bounding box center [214, 122] width 106 height 16
type input "$3"
click at [304, 92] on div "What is your MAX check size? $10,000" at bounding box center [278, 80] width 234 height 29
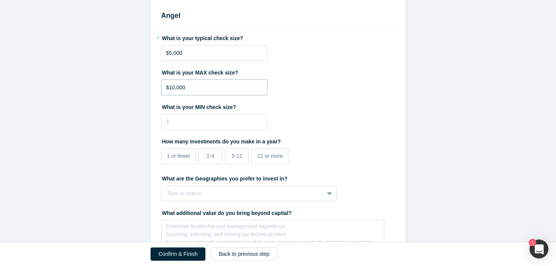
click at [234, 86] on input "$10,000" at bounding box center [214, 87] width 106 height 16
type input "$1"
click at [238, 160] on label "5-12" at bounding box center [237, 156] width 24 height 16
click at [0, 0] on input "5-12" at bounding box center [0, 0] width 0 height 0
click at [215, 161] on label "2-4" at bounding box center [211, 156] width 24 height 16
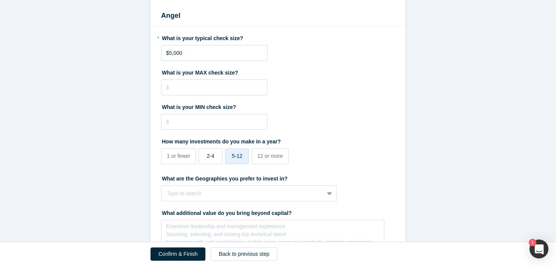
click at [0, 0] on input "2-4" at bounding box center [0, 0] width 0 height 0
click at [235, 162] on label "5-12" at bounding box center [237, 156] width 24 height 16
click at [0, 0] on input "5-12" at bounding box center [0, 0] width 0 height 0
click at [214, 163] on label "2-4" at bounding box center [211, 156] width 24 height 16
click at [0, 0] on input "2-4" at bounding box center [0, 0] width 0 height 0
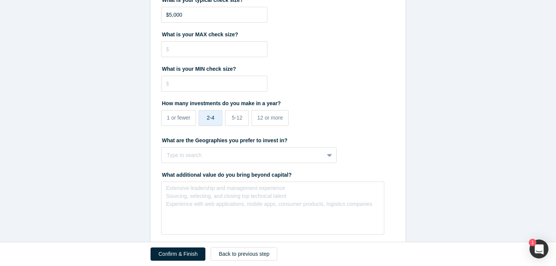
scroll to position [659, 0]
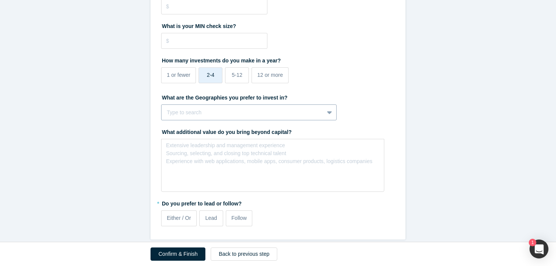
click at [291, 112] on div at bounding box center [243, 112] width 152 height 9
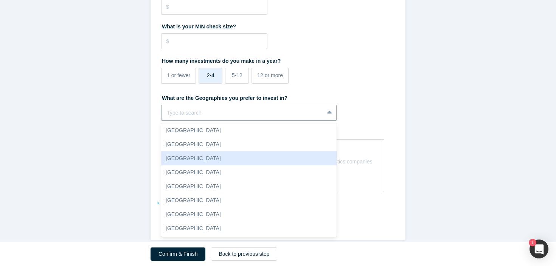
scroll to position [0, 0]
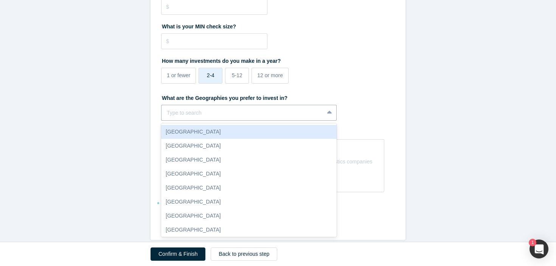
click at [343, 76] on div "How many investments do you make in a year? 1 or fewer 2-4 5-12 12 or more" at bounding box center [278, 70] width 234 height 32
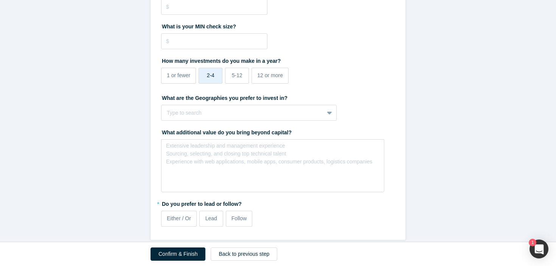
scroll to position [668, 0]
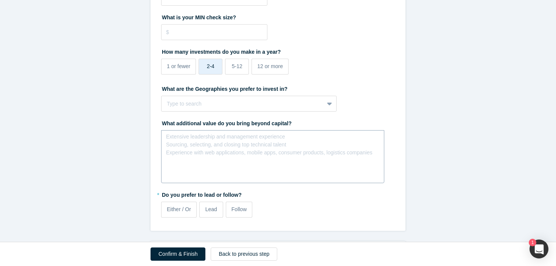
click at [292, 138] on div "rdw-editor" at bounding box center [273, 139] width 204 height 8
click at [234, 214] on label "Follow" at bounding box center [239, 210] width 26 height 16
click at [0, 0] on input "Follow" at bounding box center [0, 0] width 0 height 0
click at [228, 148] on div "-" at bounding box center [272, 156] width 223 height 53
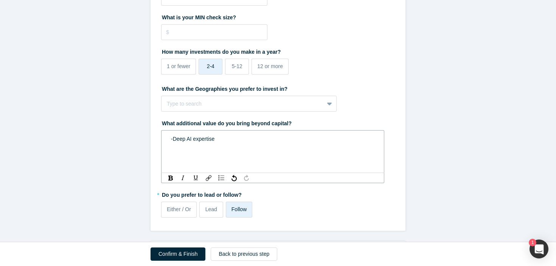
click at [193, 140] on span "-Deep AI expertise" at bounding box center [193, 139] width 44 height 6
click at [243, 137] on div "-Deep AI innovation expertise" at bounding box center [273, 139] width 204 height 8
click at [174, 149] on span "-Enterprise AI applications" at bounding box center [202, 147] width 62 height 6
click at [249, 146] on span "-Experience and pain points in Enterprise AI applications" at bounding box center [237, 147] width 132 height 6
click at [313, 152] on div "rdw-editor" at bounding box center [273, 155] width 204 height 8
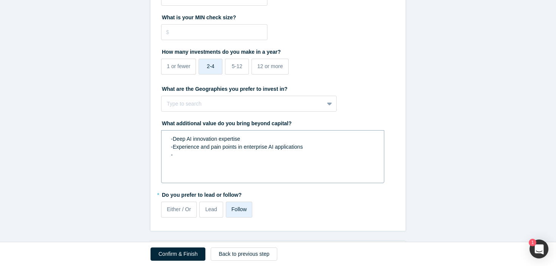
drag, startPoint x: 212, startPoint y: 163, endPoint x: 169, endPoint y: 137, distance: 50.0
click at [169, 137] on div "-Deep AI innovation expertise -Experience and pain points in enterprise AI appl…" at bounding box center [272, 156] width 223 height 53
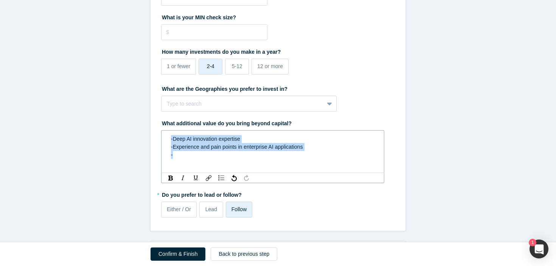
drag, startPoint x: 180, startPoint y: 154, endPoint x: 159, endPoint y: 136, distance: 27.9
click at [159, 136] on div "* What is your typical check size? $5,000 What is your MAX check size? What is …" at bounding box center [278, 84] width 255 height 294
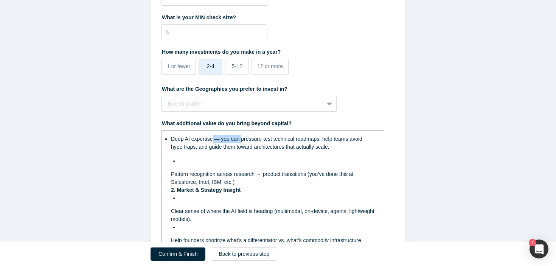
drag, startPoint x: 241, startPoint y: 140, endPoint x: 212, endPoint y: 139, distance: 29.5
click at [212, 139] on span "Deep AI expertise — you can pressure-test technical roadmaps, help teams avoid …" at bounding box center [267, 143] width 193 height 14
click at [184, 161] on div "rdw-editor" at bounding box center [277, 161] width 196 height 8
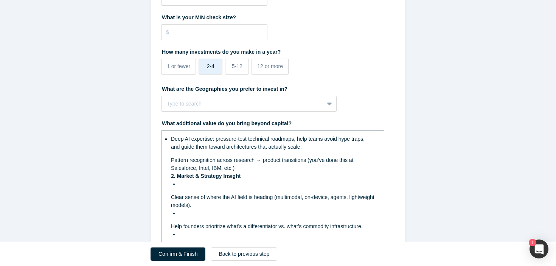
click at [306, 140] on span "Deep AI expertise: pressure-test technical roadmaps, help teams avoid hype trap…" at bounding box center [268, 143] width 195 height 14
click at [257, 157] on span "Pattern recognition across research → product transitions (you’ve done this at …" at bounding box center [263, 164] width 184 height 14
click at [171, 162] on span "Pattern recognition across research → product transitions (you’ve done this at …" at bounding box center [263, 164] width 184 height 14
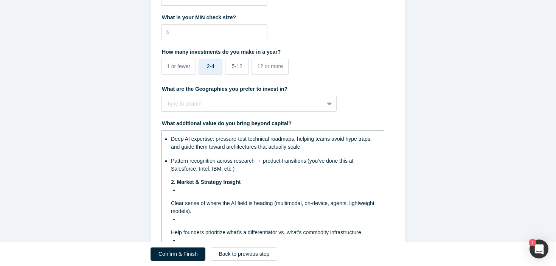
click at [176, 163] on span "Pattern recognition across research → product transitions (you’ve done this at …" at bounding box center [263, 165] width 184 height 14
drag, startPoint x: 250, startPoint y: 162, endPoint x: 206, endPoint y: 162, distance: 43.5
click at [206, 162] on span "Experience in recognition across research → product transitions (you’ve done th…" at bounding box center [270, 165] width 199 height 14
drag, startPoint x: 215, startPoint y: 168, endPoint x: 278, endPoint y: 161, distance: 63.6
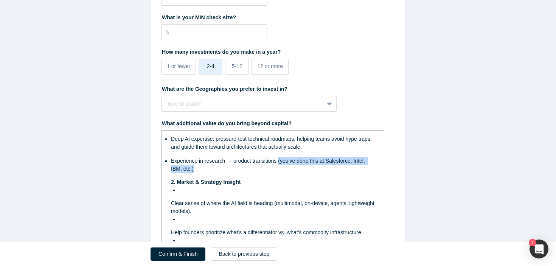
click at [278, 161] on div "Experience in research → product transitions (you’ve done this at Salesforce, I…" at bounding box center [273, 165] width 204 height 16
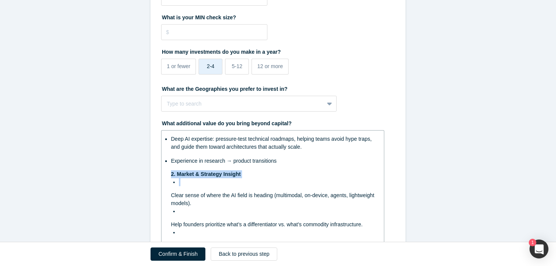
drag, startPoint x: 203, startPoint y: 191, endPoint x: 155, endPoint y: 171, distance: 51.9
click at [154, 171] on div "* What is your typical check size? $5,000 What is your MAX check size? What is …" at bounding box center [278, 252] width 255 height 630
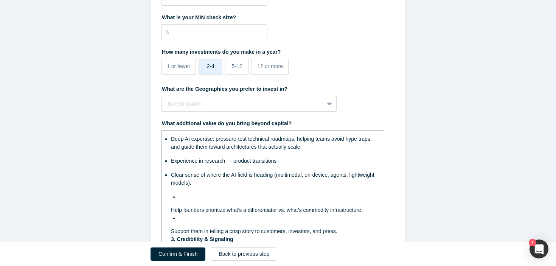
click at [205, 199] on div "rdw-editor" at bounding box center [277, 197] width 196 height 8
click at [171, 210] on span "Help founders prioritize what’s a differentiator vs. what’s commodity infrastru…" at bounding box center [267, 210] width 192 height 6
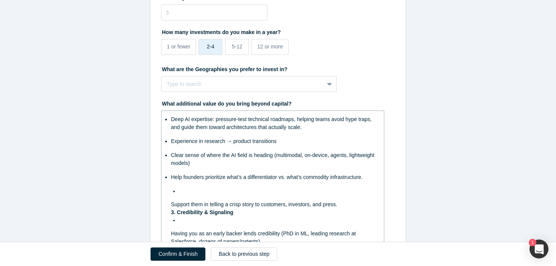
scroll to position [691, 0]
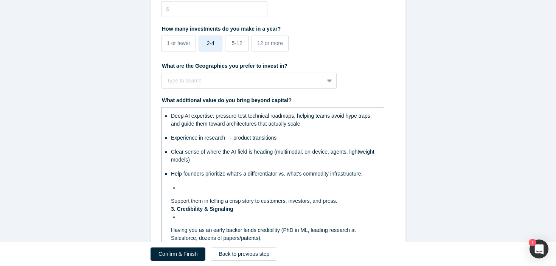
click at [171, 202] on span "Support them in telling a crisp story to customers, investors, and press." at bounding box center [254, 201] width 167 height 6
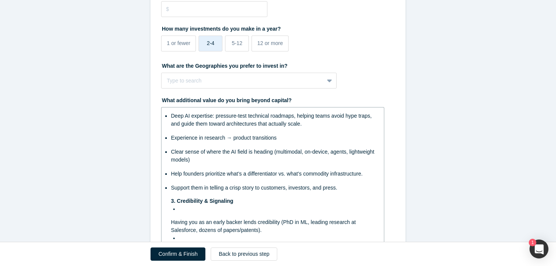
scroll to position [707, 0]
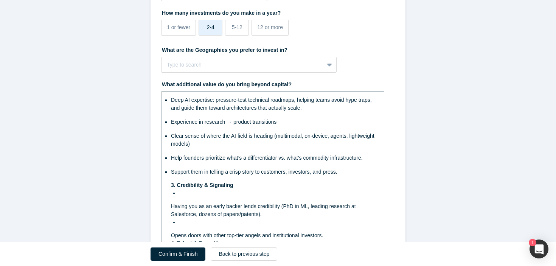
click at [198, 174] on span "Support them in telling a crisp story to customers, investors, and press." at bounding box center [254, 172] width 167 height 6
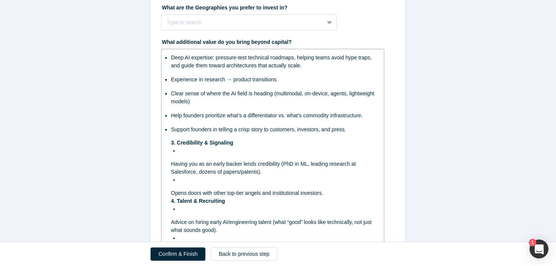
click at [188, 156] on div "Deep AI expertise: pressure-test technical roadmaps, helping teams avoid hype t…" at bounding box center [273, 223] width 204 height 339
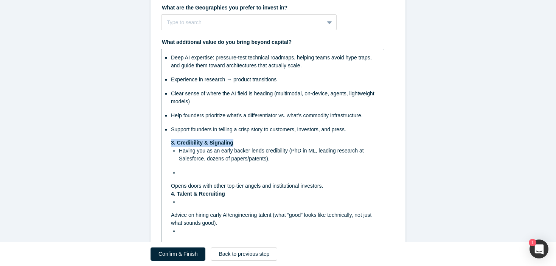
drag, startPoint x: 240, startPoint y: 142, endPoint x: 160, endPoint y: 142, distance: 79.9
click at [161, 142] on div "Deep AI expertise: pressure-test technical roadmaps, helping teams avoid hype t…" at bounding box center [272, 220] width 223 height 342
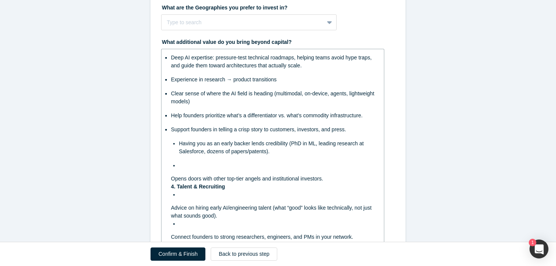
click at [179, 146] on span "Having you as an early backer lends credibility (PhD in ML, leading research at…" at bounding box center [272, 147] width 187 height 14
drag, startPoint x: 259, startPoint y: 144, endPoint x: 171, endPoint y: 142, distance: 87.8
click at [171, 142] on span "Having you as an early backer lends credibility (PhD in ML, leading research at…" at bounding box center [264, 147] width 187 height 14
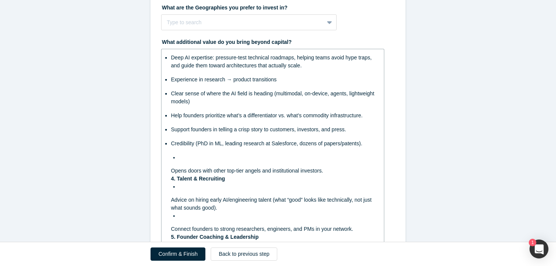
click at [174, 146] on div "Credibility (PhD in ML, leading research at Salesforce, dozens of papers/patent…" at bounding box center [273, 144] width 204 height 8
click at [182, 156] on div "rdw-editor" at bounding box center [277, 158] width 196 height 8
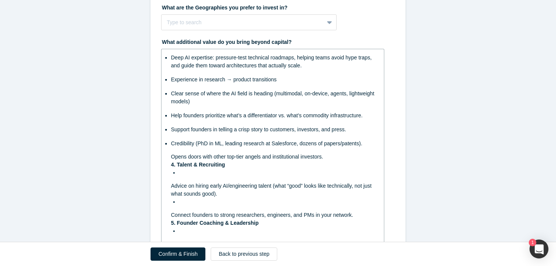
click at [324, 143] on span "Credibility (PhD in ML, leading research at Salesforce, dozens of papers/patent…" at bounding box center [267, 143] width 192 height 6
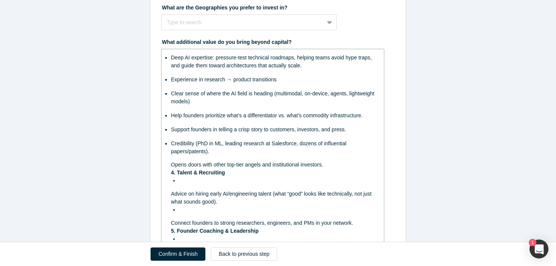
click at [172, 166] on span "Opens doors with other top-tier angels and institutional investors." at bounding box center [247, 165] width 152 height 6
click at [223, 167] on span "Opens doors with other top-tier angels and institutional investors." at bounding box center [247, 165] width 152 height 6
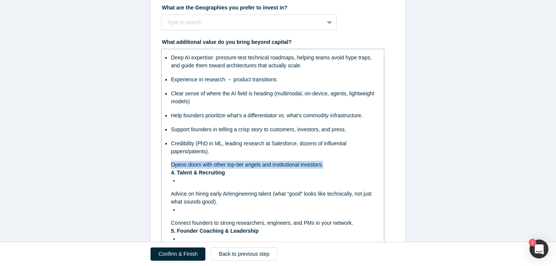
click at [223, 167] on span "Opens doors with other top-tier angels and institutional investors." at bounding box center [247, 165] width 152 height 6
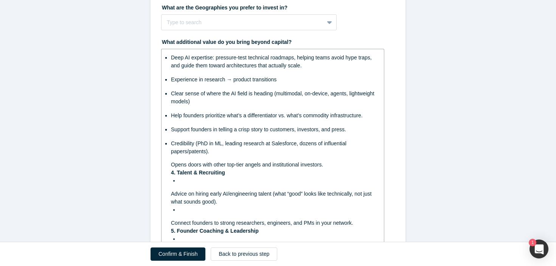
click at [208, 187] on div "Deep AI expertise: pressure-test technical roadmaps, helping teams avoid hype t…" at bounding box center [273, 209] width 204 height 311
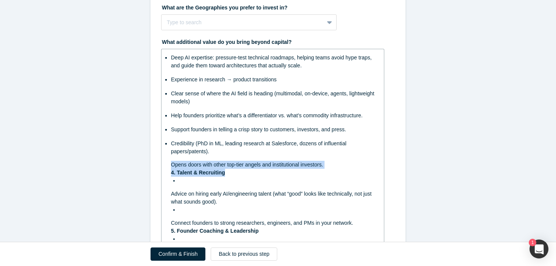
drag, startPoint x: 231, startPoint y: 171, endPoint x: 166, endPoint y: 168, distance: 65.6
click at [166, 168] on div "Deep AI expertise: pressure-test technical roadmaps, helping teams avoid hype t…" at bounding box center [272, 209] width 223 height 321
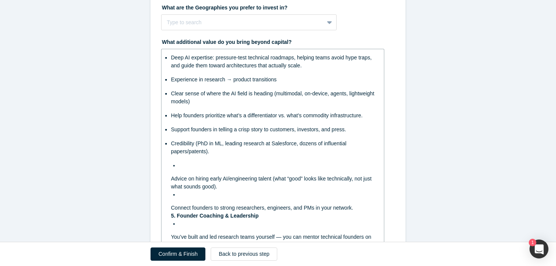
click at [171, 179] on span "Advice on hiring early AI/engineering talent (what “good” looks like technicall…" at bounding box center [272, 183] width 202 height 14
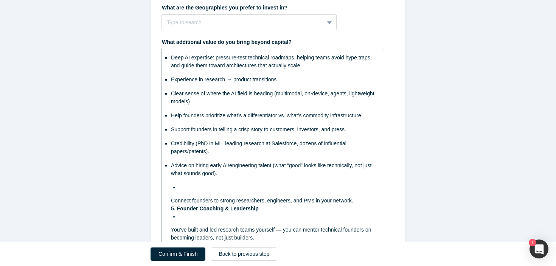
click at [203, 194] on div "Deep AI expertise: pressure-test technical roadmaps, helping teams avoid hype t…" at bounding box center [273, 198] width 204 height 289
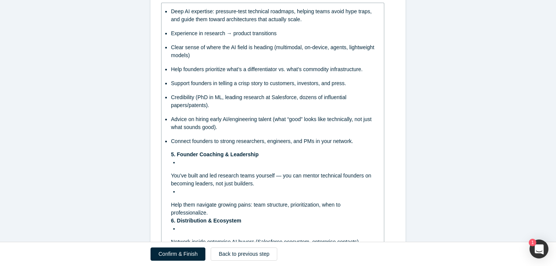
scroll to position [803, 0]
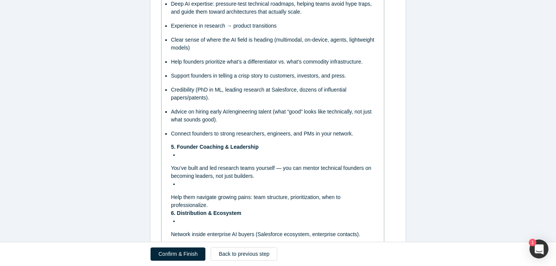
click at [183, 160] on div "Deep AI expertise: pressure-test technical roadmaps, helping teams avoid hype t…" at bounding box center [273, 140] width 204 height 281
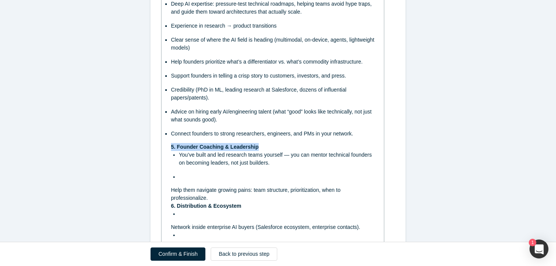
drag, startPoint x: 269, startPoint y: 147, endPoint x: 128, endPoint y: 147, distance: 140.8
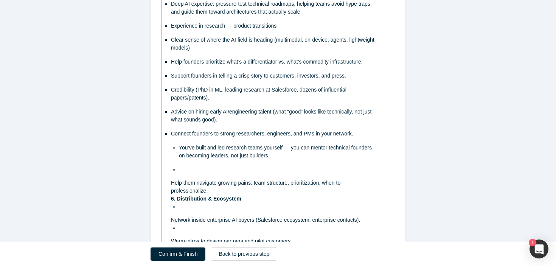
click at [182, 147] on span "You’ve built and led research teams yourself — you can mentor technical founder…" at bounding box center [276, 152] width 195 height 14
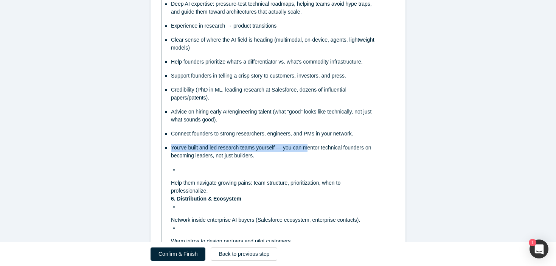
drag, startPoint x: 308, startPoint y: 148, endPoint x: 172, endPoint y: 145, distance: 135.9
click at [172, 145] on span "You’ve built and led research teams yourself — you can mentor technical founder…" at bounding box center [272, 152] width 202 height 14
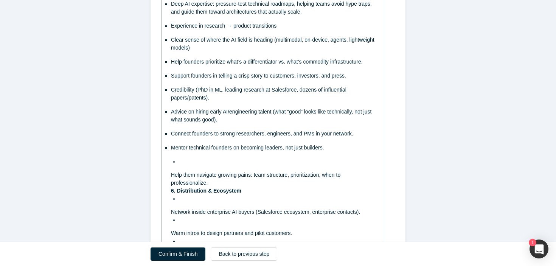
click at [218, 166] on div "Deep AI expertise: pressure-test technical roadmaps, helping teams avoid hype t…" at bounding box center [273, 129] width 204 height 258
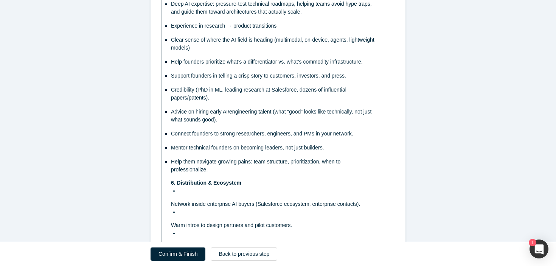
click at [223, 173] on div "Help them navigate growing pains: team structure, prioritization, when to profe…" at bounding box center [273, 166] width 204 height 16
drag, startPoint x: 286, startPoint y: 168, endPoint x: 321, endPoint y: 163, distance: 34.7
click at [321, 163] on div "Help them navigate growing pains: team structure, prioritization, when to profe…" at bounding box center [273, 166] width 204 height 16
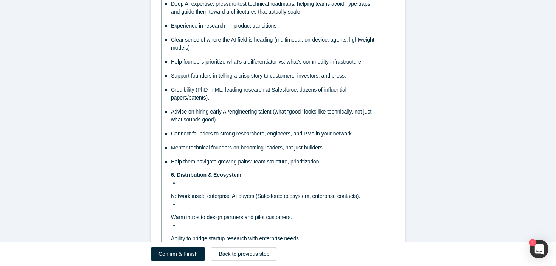
click at [187, 187] on div "Deep AI expertise: pressure-test technical roadmaps, helping teams avoid hype t…" at bounding box center [273, 121] width 204 height 243
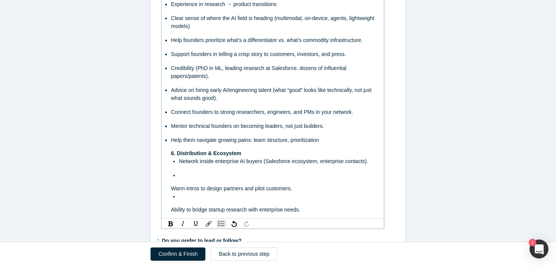
scroll to position [825, 0]
drag, startPoint x: 181, startPoint y: 180, endPoint x: 174, endPoint y: 167, distance: 14.7
click at [174, 167] on div "Deep AI expertise: pressure-test technical roadmaps, helping teams avoid hype t…" at bounding box center [273, 95] width 204 height 235
click at [188, 174] on div "rdw-editor" at bounding box center [277, 175] width 196 height 8
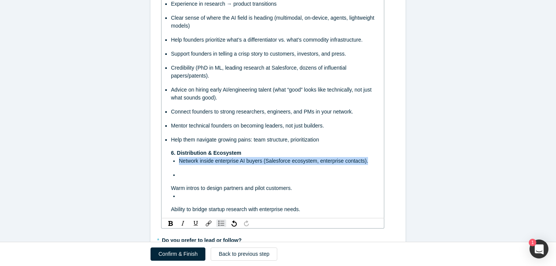
drag, startPoint x: 184, startPoint y: 175, endPoint x: 179, endPoint y: 163, distance: 12.9
click at [179, 163] on ul "Network inside enterprise AI buyers (Salesforce ecosystem, enterprise contacts)." at bounding box center [273, 168] width 204 height 22
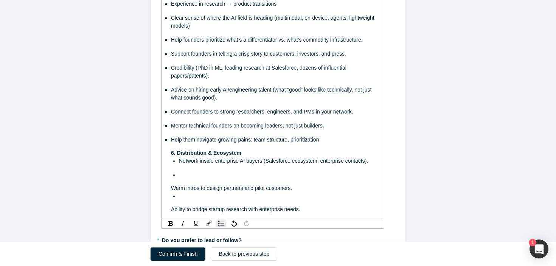
click at [181, 177] on div "rdw-editor" at bounding box center [277, 175] width 196 height 8
drag, startPoint x: 171, startPoint y: 208, endPoint x: 171, endPoint y: 204, distance: 4.6
click at [171, 204] on div "Deep AI expertise: pressure-test technical roadmaps, helping teams avoid hype t…" at bounding box center [273, 95] width 204 height 235
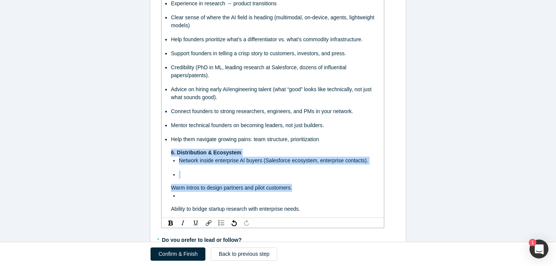
drag, startPoint x: 297, startPoint y: 185, endPoint x: 161, endPoint y: 153, distance: 140.5
click at [161, 153] on div "* What is your typical check size? $5,000 What is your MAX check size? What is …" at bounding box center [278, 27] width 255 height 497
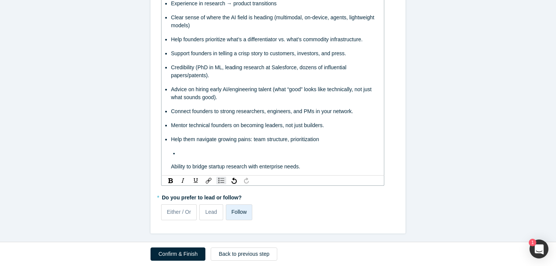
click at [170, 167] on div "Deep AI expertise: pressure-test technical roadmaps, helping teams avoid hype t…" at bounding box center [273, 74] width 213 height 198
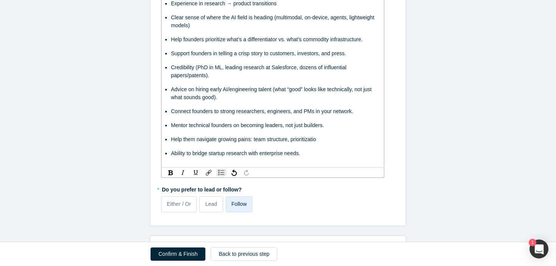
click at [318, 140] on div "Help them navigate growing pains: team structure, prioritizatio" at bounding box center [273, 139] width 204 height 8
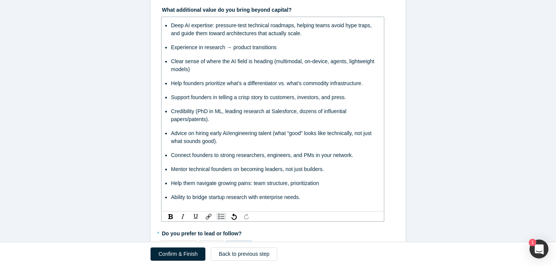
scroll to position [787, 0]
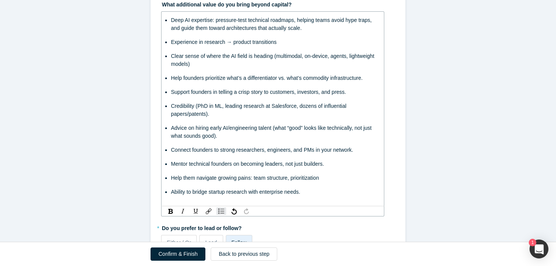
click at [215, 66] on span "Clear sense of where the AI field is heading (multimodal, on-device, agents, li…" at bounding box center [273, 60] width 205 height 14
click at [247, 65] on span "Clear sense of where the AI field is heading (multimodal, on-device, agents, li…" at bounding box center [273, 60] width 205 height 14
drag, startPoint x: 282, startPoint y: 65, endPoint x: 253, endPoint y: 65, distance: 29.1
click at [254, 65] on span "Clear sense of where the AI field is heading (multimodal, on-device, agents, li…" at bounding box center [273, 60] width 205 height 14
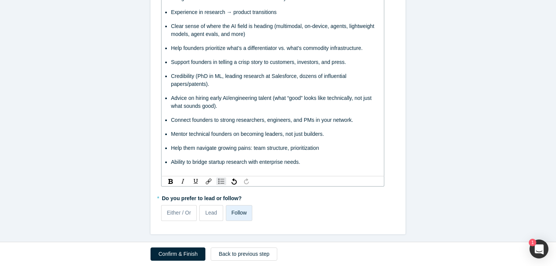
scroll to position [828, 0]
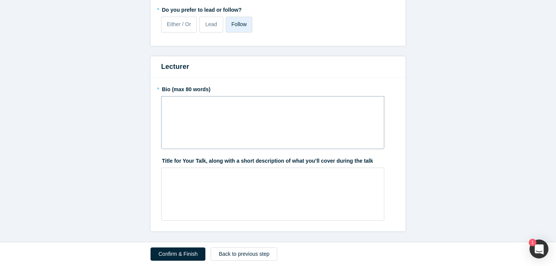
click at [244, 118] on div "rdw-wrapper" at bounding box center [272, 122] width 223 height 53
click at [217, 171] on div "rdw-editor" at bounding box center [273, 176] width 213 height 12
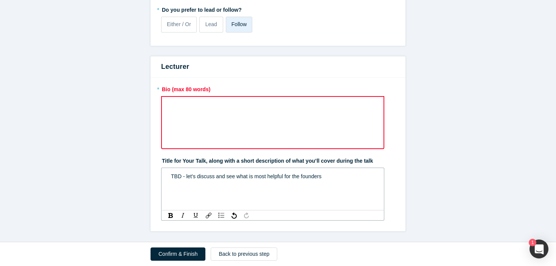
click at [229, 121] on div "rdw-wrapper" at bounding box center [272, 122] width 223 height 53
click at [211, 180] on div "TBD - let's discuss and see what is most helpful for the founders" at bounding box center [273, 177] width 204 height 8
click at [297, 107] on div "rdw-editor" at bounding box center [272, 105] width 203 height 8
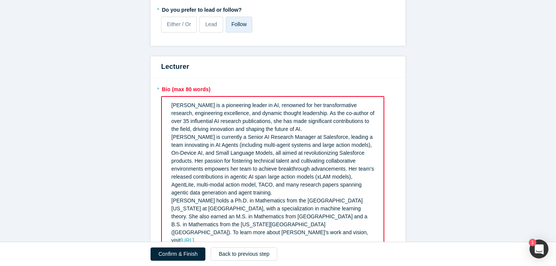
click at [321, 129] on div "[PERSON_NAME] is a pioneering leader in AI, renowned for her transformative res…" at bounding box center [272, 117] width 203 height 32
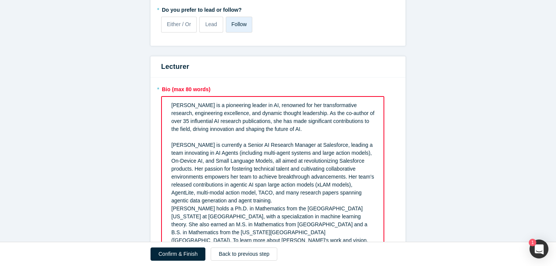
click at [298, 204] on div "[PERSON_NAME] is currently a Senior AI Research Manager at Salesforce, leading …" at bounding box center [272, 173] width 203 height 64
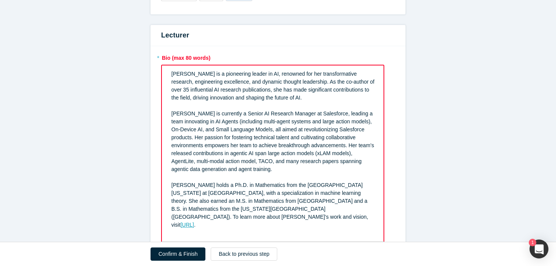
scroll to position [1011, 0]
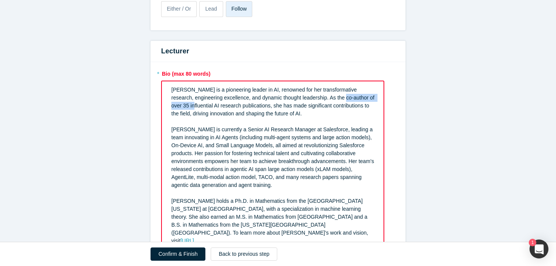
drag, startPoint x: 188, startPoint y: 104, endPoint x: 332, endPoint y: 99, distance: 144.3
click at [332, 99] on span "[PERSON_NAME] is a pioneering leader in AI, renowned for her transformative res…" at bounding box center [273, 102] width 205 height 30
click at [306, 113] on div "[PERSON_NAME] is a pioneering leader in AI, renowned for her transformative res…" at bounding box center [272, 102] width 203 height 32
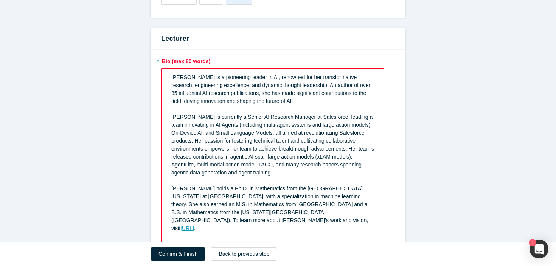
scroll to position [1038, 0]
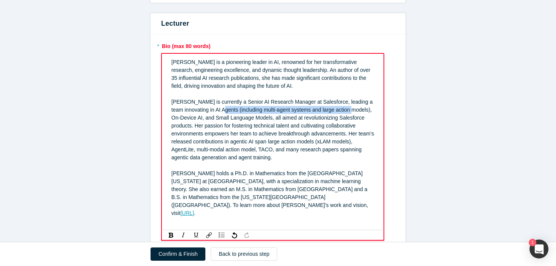
drag, startPoint x: 358, startPoint y: 111, endPoint x: 228, endPoint y: 109, distance: 130.6
click at [228, 109] on span "[PERSON_NAME] is currently a Senior AI Research Manager at Salesforce, leading …" at bounding box center [273, 130] width 204 height 62
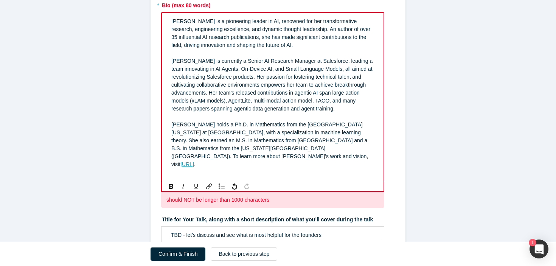
scroll to position [1096, 0]
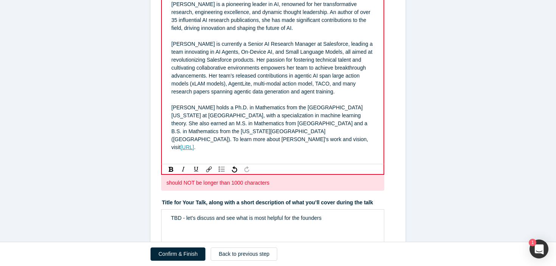
click at [228, 131] on span "[PERSON_NAME] holds a Ph.D. in Mathematics from the [GEOGRAPHIC_DATA][US_STATE]…" at bounding box center [270, 127] width 198 height 46
click at [219, 136] on div "[PERSON_NAME] holds a Ph.D. in Mathematics from the [GEOGRAPHIC_DATA][US_STATE]…" at bounding box center [272, 128] width 203 height 48
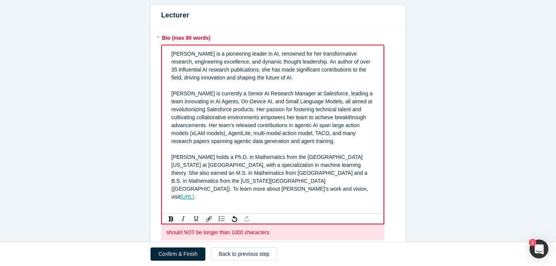
scroll to position [1032, 0]
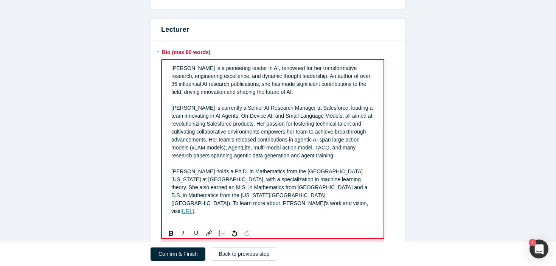
click at [212, 109] on span "[PERSON_NAME] is currently a Senior AI Research Manager at Salesforce, leading …" at bounding box center [272, 132] width 203 height 54
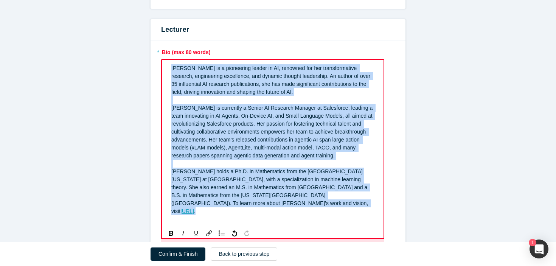
drag, startPoint x: 227, startPoint y: 202, endPoint x: 147, endPoint y: 54, distance: 168.0
copy div "Lo. Ipsumd Sitametc ad e seddoeiusm tempor in UT, laboreet dol mag aliquaenimad…"
drag, startPoint x: 221, startPoint y: 206, endPoint x: 166, endPoint y: 67, distance: 149.8
click at [166, 67] on div "[PERSON_NAME] is a pioneering leader in AI, renowned for her transformative res…" at bounding box center [272, 144] width 223 height 170
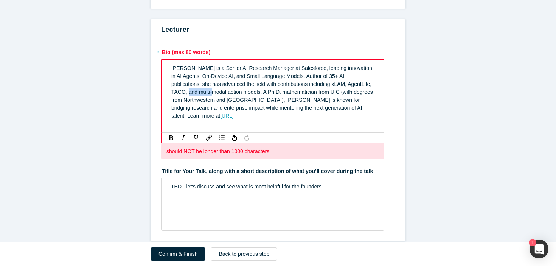
drag, startPoint x: 224, startPoint y: 93, endPoint x: 198, endPoint y: 93, distance: 25.7
click at [198, 93] on span "[PERSON_NAME] is a Senior AI Research Manager at Salesforce, leading innovation…" at bounding box center [272, 92] width 203 height 54
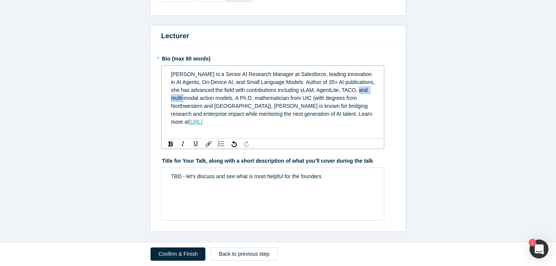
scroll to position [1018, 0]
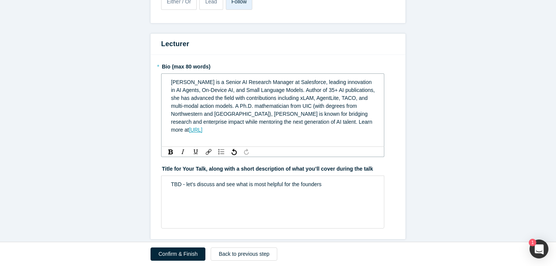
click at [244, 103] on span "[PERSON_NAME] is a Senior AI Research Manager at Salesforce, leading innovation…" at bounding box center [274, 106] width 206 height 54
drag, startPoint x: 198, startPoint y: 106, endPoint x: 165, endPoint y: 106, distance: 32.6
click at [165, 106] on div "[PERSON_NAME] is a Senior AI Research Manager at Salesforce, leading innovation…" at bounding box center [272, 109] width 223 height 73
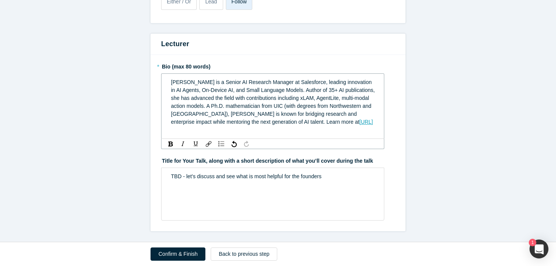
click at [233, 109] on span "[PERSON_NAME] is a Senior AI Research Manager at Salesforce, leading innovation…" at bounding box center [274, 102] width 206 height 46
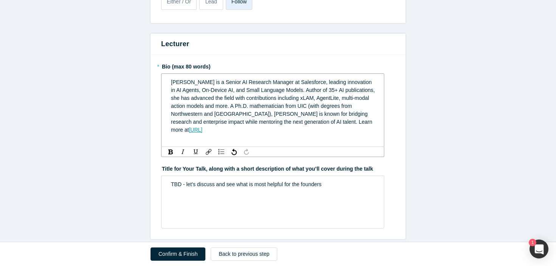
click at [356, 98] on span "[PERSON_NAME] is a Senior AI Research Manager at Salesforce, leading innovation…" at bounding box center [274, 106] width 206 height 54
click at [286, 109] on span "[PERSON_NAME] is a Senior AI Research Manager at Salesforce, leading innovation…" at bounding box center [274, 106] width 206 height 54
drag, startPoint x: 340, startPoint y: 106, endPoint x: 297, endPoint y: 106, distance: 42.8
click at [297, 106] on span "[PERSON_NAME] is a Senior AI Research Manager at Salesforce, leading innovation…" at bounding box center [274, 106] width 206 height 54
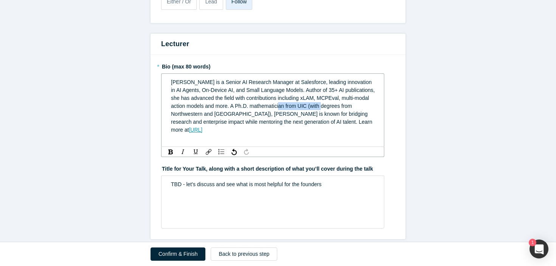
click at [297, 106] on span "[PERSON_NAME] is a Senior AI Research Manager at Salesforce, leading innovation…" at bounding box center [274, 106] width 206 height 54
drag, startPoint x: 327, startPoint y: 107, endPoint x: 287, endPoint y: 107, distance: 40.9
click at [287, 107] on span "[PERSON_NAME] is a Senior AI Research Manager at Salesforce, leading innovation…" at bounding box center [274, 106] width 206 height 54
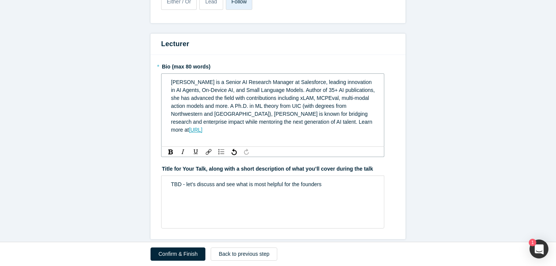
click at [330, 134] on div "rdw-editor" at bounding box center [273, 138] width 204 height 8
click at [310, 117] on span "[PERSON_NAME] is a Senior AI Research Manager at Salesforce, leading innovation…" at bounding box center [274, 106] width 206 height 54
click at [345, 97] on span "[PERSON_NAME] is a Senior AI Research Manager at Salesforce, leading innovation…" at bounding box center [274, 106] width 206 height 54
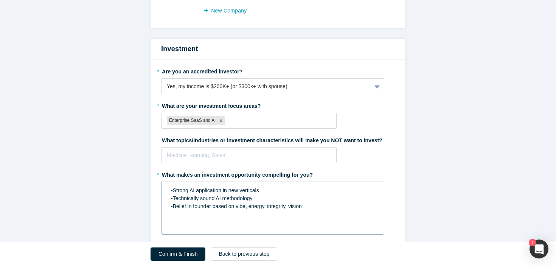
scroll to position [361, 0]
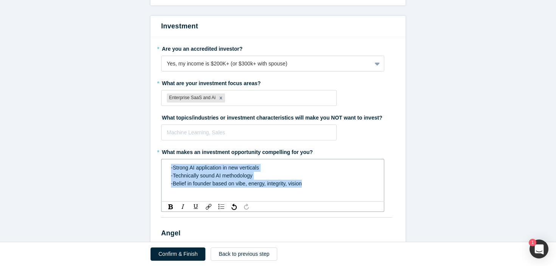
drag, startPoint x: 310, startPoint y: 187, endPoint x: 162, endPoint y: 162, distance: 149.6
click at [162, 162] on div "-Strong AI application in new verticals -Technically sound AI methodology -Beli…" at bounding box center [272, 180] width 223 height 43
copy div "-Strong AI application in new verticals -Technically sound AI methodology -Beli…"
drag, startPoint x: 310, startPoint y: 185, endPoint x: 144, endPoint y: 160, distance: 167.6
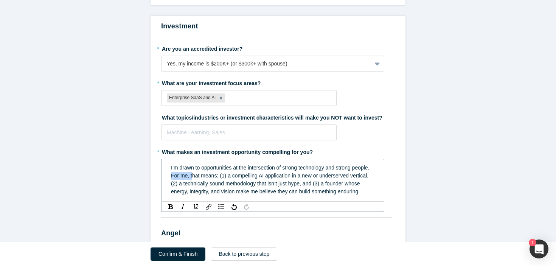
drag, startPoint x: 192, startPoint y: 176, endPoint x: 160, endPoint y: 176, distance: 31.8
click at [160, 176] on div "* Are you an accredited investor? Yes, my income is $200K+ (or $300k+ with spou…" at bounding box center [278, 130] width 255 height 186
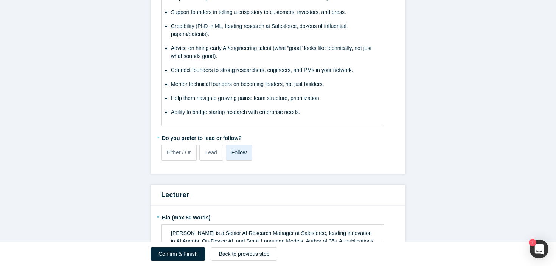
scroll to position [1007, 0]
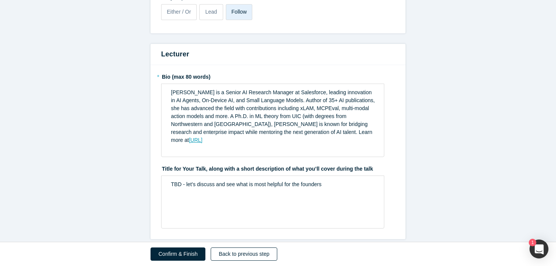
click at [229, 258] on button "Back to previous step" at bounding box center [244, 254] width 67 height 13
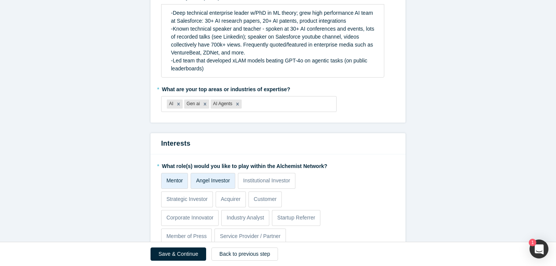
scroll to position [0, 0]
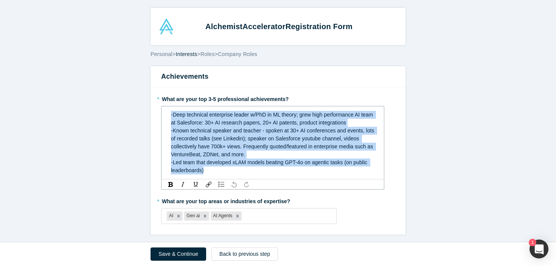
drag, startPoint x: 229, startPoint y: 171, endPoint x: 154, endPoint y: 112, distance: 95.4
click at [154, 111] on div "* What are your top 3-5 professional achievements? -Deep technical enterprise l…" at bounding box center [278, 160] width 255 height 147
drag, startPoint x: 210, startPoint y: 175, endPoint x: 166, endPoint y: 115, distance: 74.7
click at [167, 115] on div "-Deep technical enterprise leader w/PhD in ML theory; grew high performance AI …" at bounding box center [273, 143] width 213 height 68
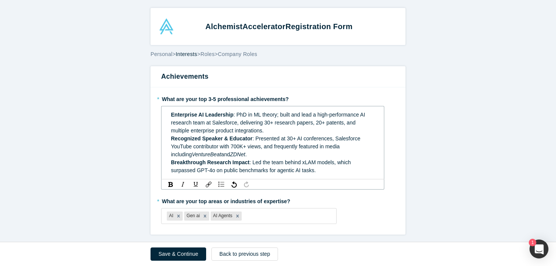
click at [171, 115] on span "Enterprise AI Leadership" at bounding box center [202, 115] width 62 height 6
click at [281, 131] on div "Enterprise AI Leadership : PhD in ML theory; built and lead a high-performance …" at bounding box center [273, 123] width 204 height 24
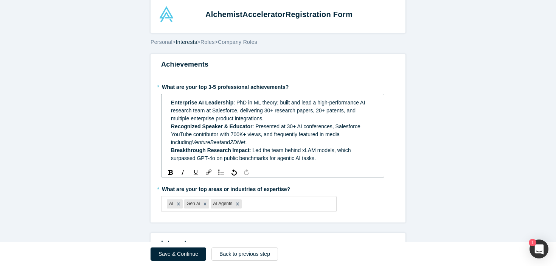
click at [281, 141] on div "Recognized Speaker & Educator : Presented at 30+ AI conferences, Salesforce You…" at bounding box center [273, 135] width 204 height 24
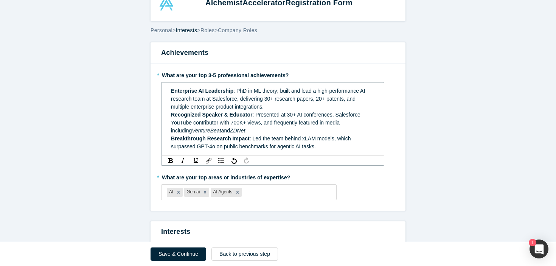
scroll to position [30, 0]
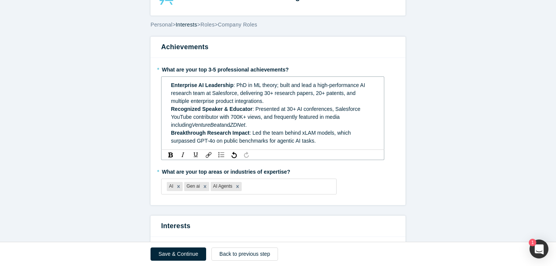
click at [326, 138] on div "Breakthrough Research Impact : Led the team behind xLAM models, which surpassed…" at bounding box center [273, 137] width 204 height 16
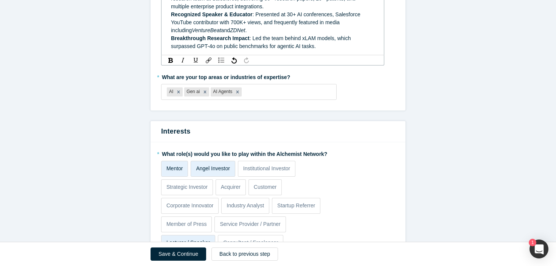
scroll to position [0, 0]
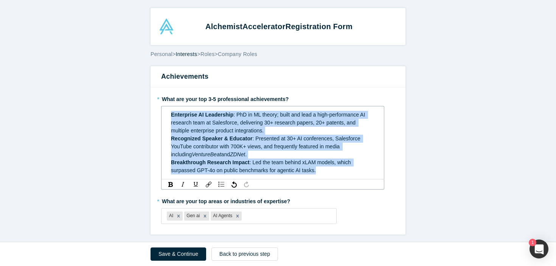
drag, startPoint x: 319, startPoint y: 170, endPoint x: 167, endPoint y: 110, distance: 163.3
click at [167, 110] on div "Enterprise AI Leadership : PhD in ML theory; built and lead a high-performance …" at bounding box center [273, 143] width 213 height 68
copy div "Enterprise AI Leadership : PhD in ML theory; built and lead a high-performance …"
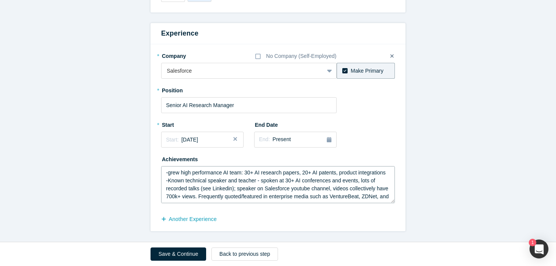
scroll to position [24, 0]
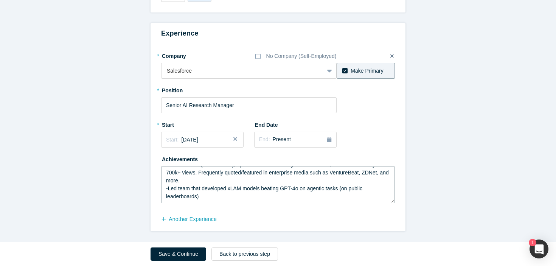
drag, startPoint x: 163, startPoint y: 171, endPoint x: 313, endPoint y: 217, distance: 156.7
click at [313, 217] on fieldset "* Company No Company (Self-Employed) Salesforce To pick up a draggable item, pr…" at bounding box center [278, 138] width 234 height 176
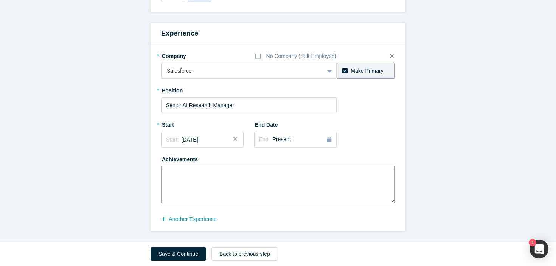
scroll to position [0, 0]
paste textarea "Enterprise AI Leadership: PhD in ML theory; built and lead a high-performance A…"
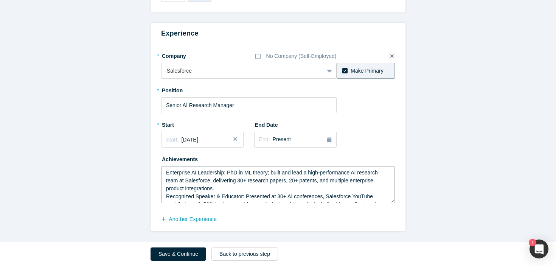
scroll to position [28, 0]
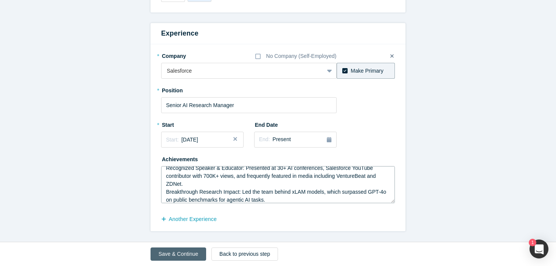
type textarea "Enterprise AI Leadership: PhD in ML theory; built and lead a high-performance A…"
click at [187, 254] on button "Save & Continue" at bounding box center [179, 254] width 56 height 13
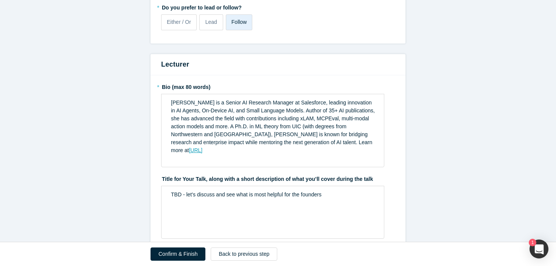
scroll to position [1007, 0]
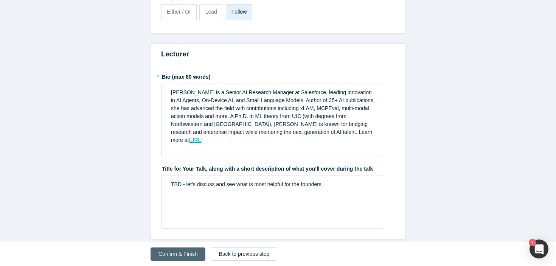
click at [184, 257] on button "Confirm & Finish" at bounding box center [178, 254] width 55 height 13
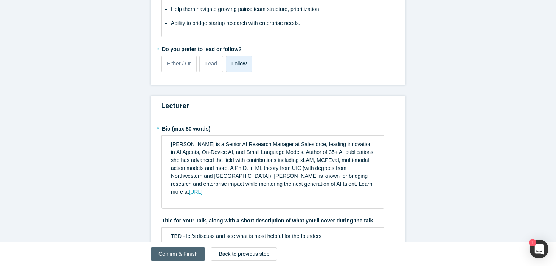
scroll to position [0, 0]
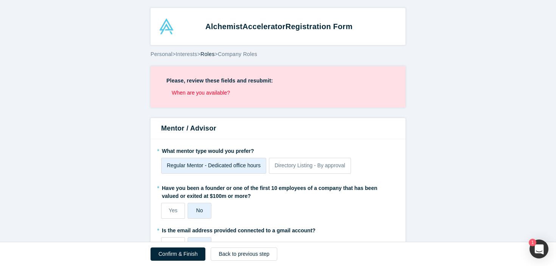
click at [215, 93] on li "When are you available?" at bounding box center [281, 93] width 218 height 8
click at [211, 95] on li "When are you available?" at bounding box center [281, 93] width 218 height 8
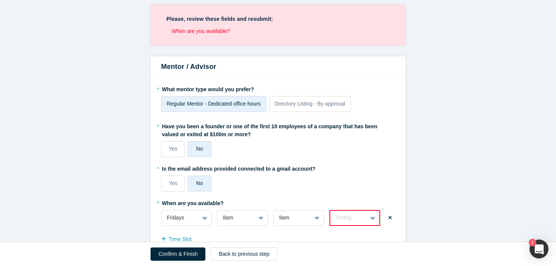
scroll to position [186, 0]
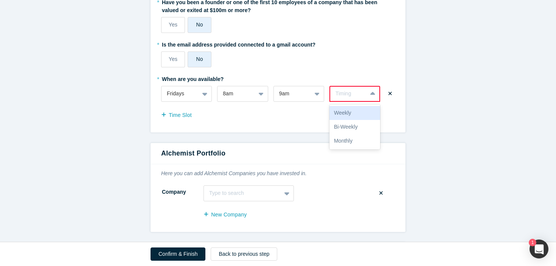
click at [352, 93] on div "Timing" at bounding box center [349, 94] width 26 height 8
click at [349, 121] on div "Bi-Weekly" at bounding box center [355, 127] width 51 height 14
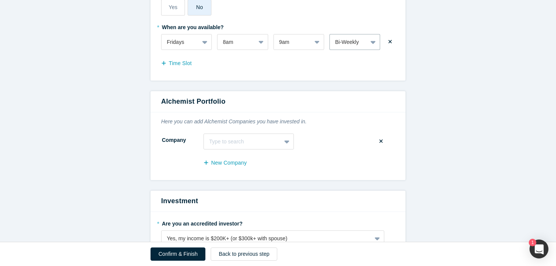
scroll to position [134, 0]
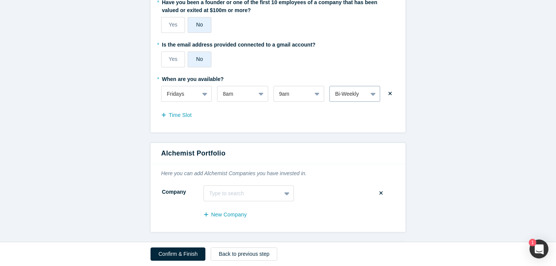
click at [356, 97] on div "Bi-Weekly" at bounding box center [348, 94] width 27 height 8
click at [347, 125] on div "Bi-Weekly" at bounding box center [355, 127] width 51 height 14
click at [329, 129] on div "* What mentor type would you prefer? Regular Mentor - Dedicated office hours Di…" at bounding box center [278, 42] width 255 height 179
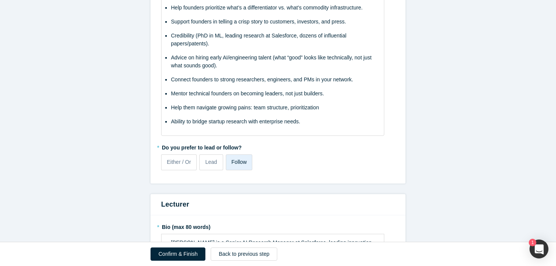
scroll to position [1007, 0]
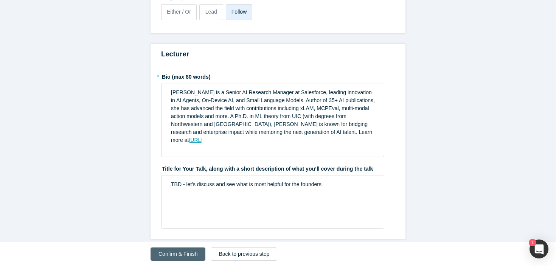
click at [189, 252] on button "Confirm & Finish" at bounding box center [178, 254] width 55 height 13
